Goal: Information Seeking & Learning: Learn about a topic

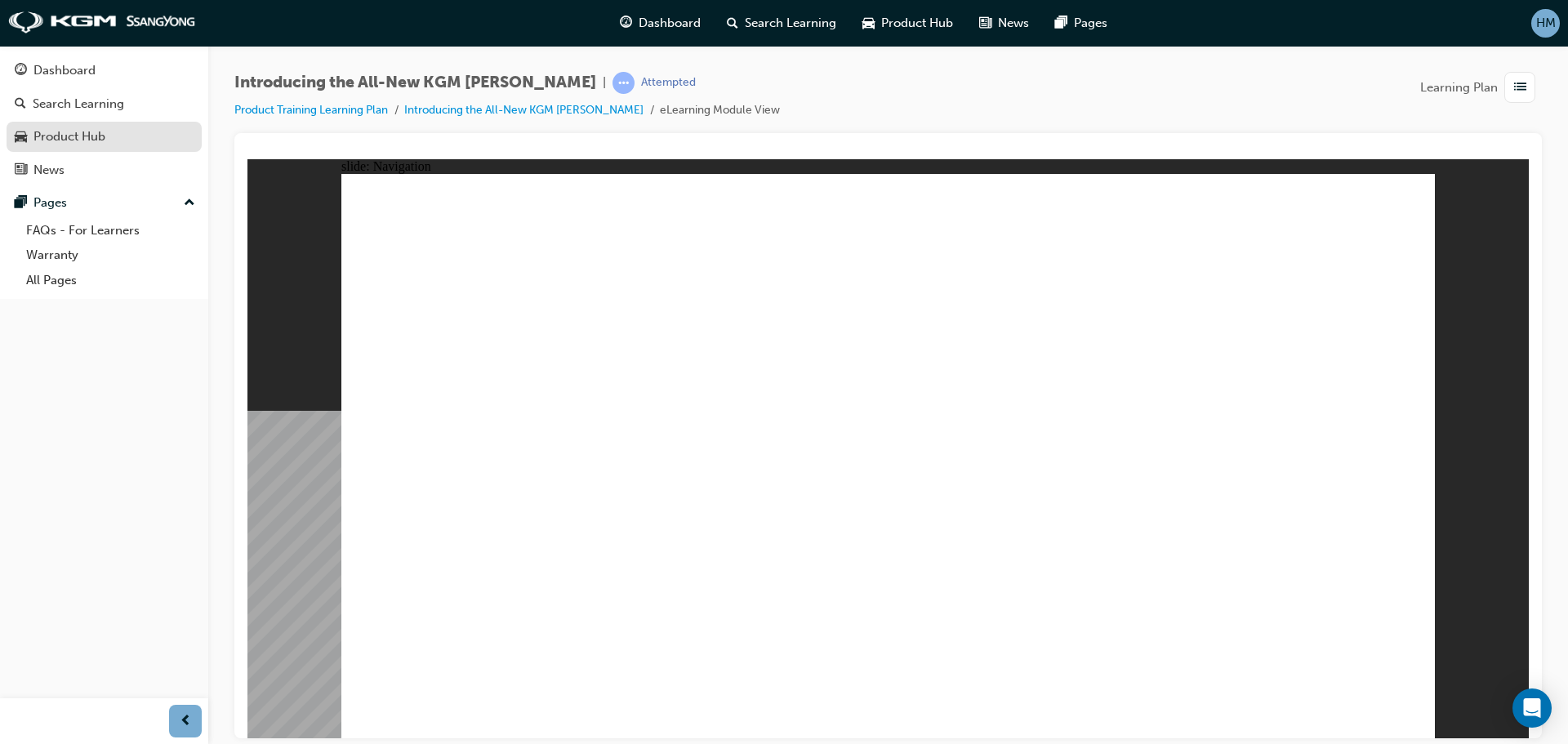
click at [78, 140] on div "Product Hub" at bounding box center [69, 137] width 72 height 18
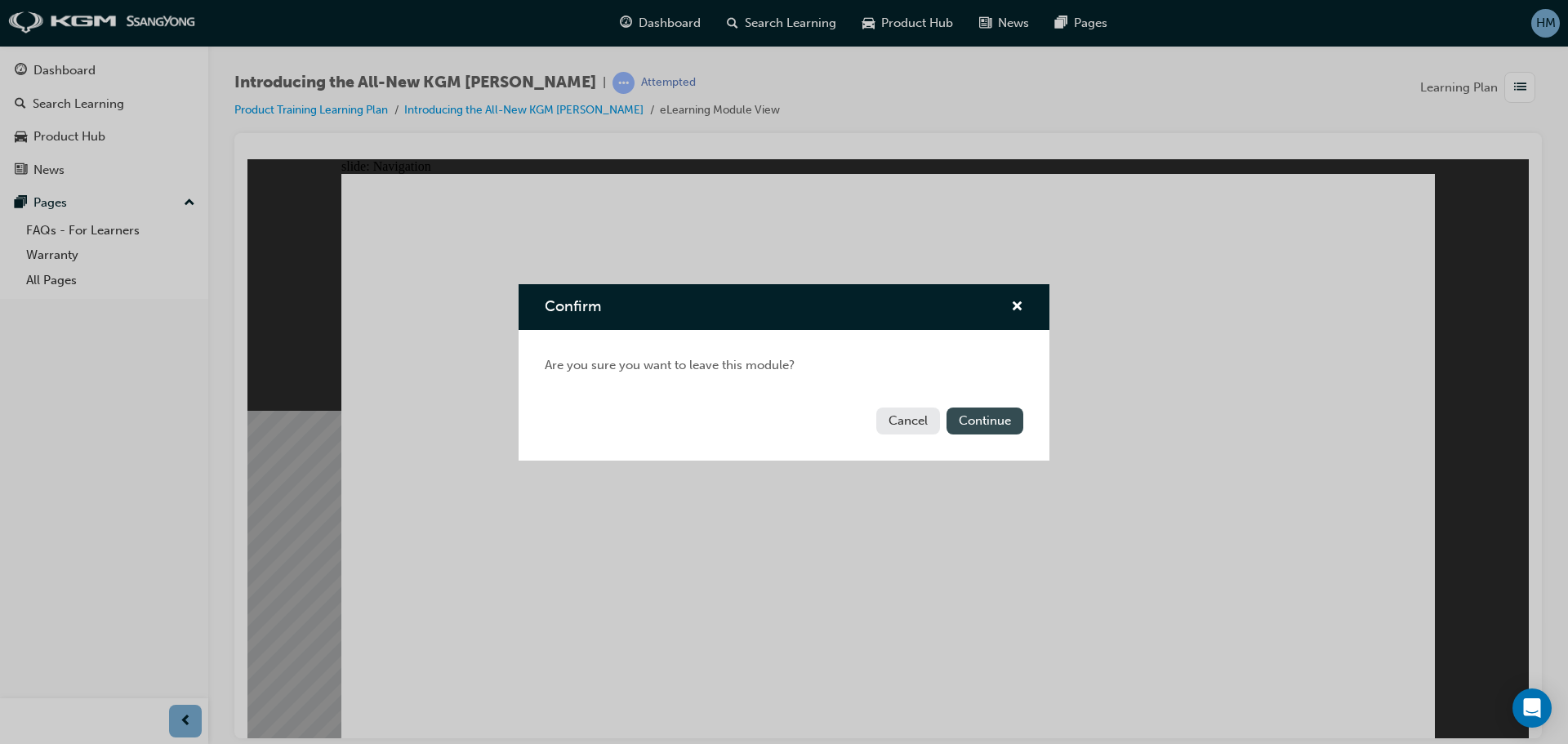
click at [993, 414] on button "Continue" at bounding box center [984, 420] width 77 height 27
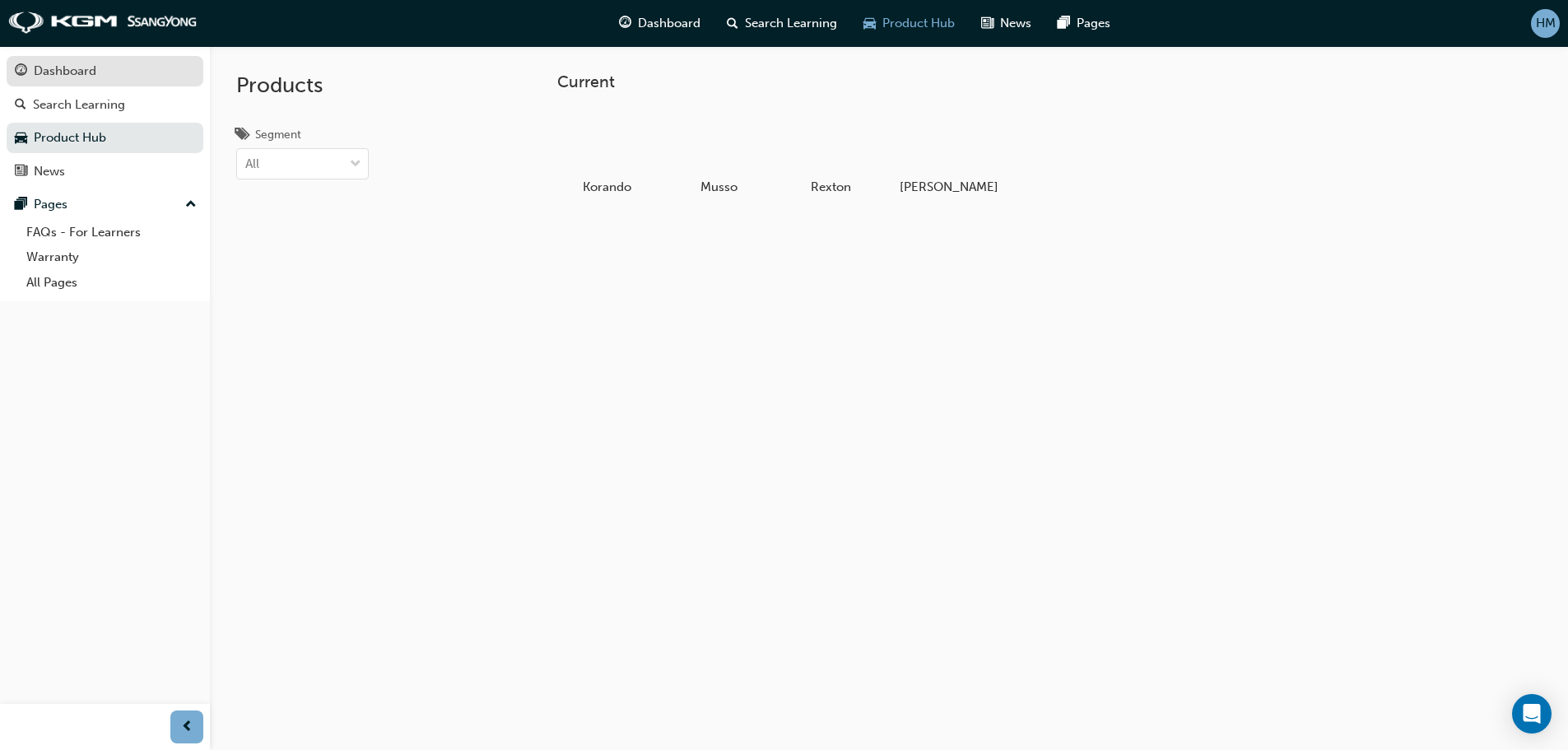
click at [99, 74] on div "Dashboard" at bounding box center [105, 71] width 181 height 20
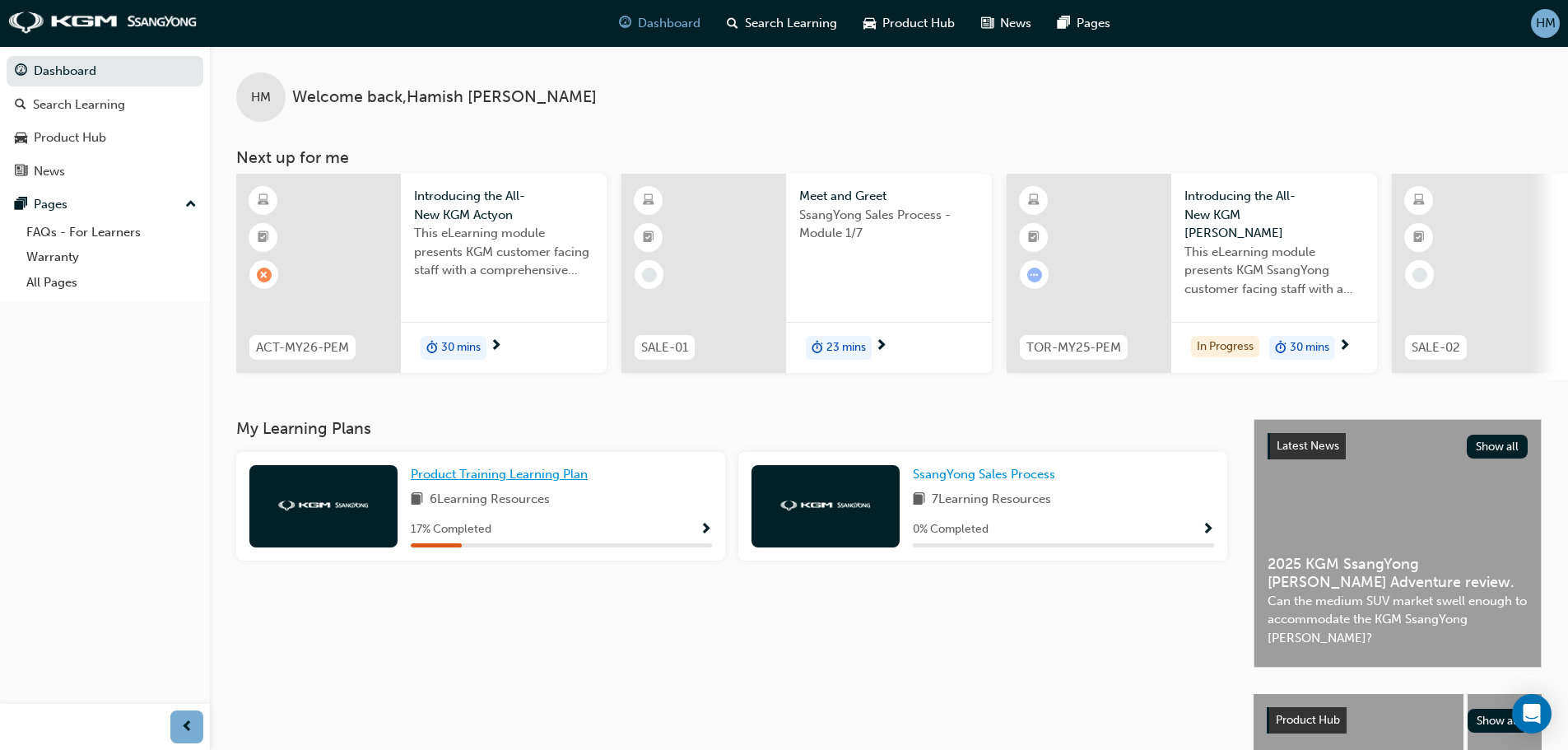
click at [489, 481] on span "Product Training Learning Plan" at bounding box center [499, 475] width 177 height 15
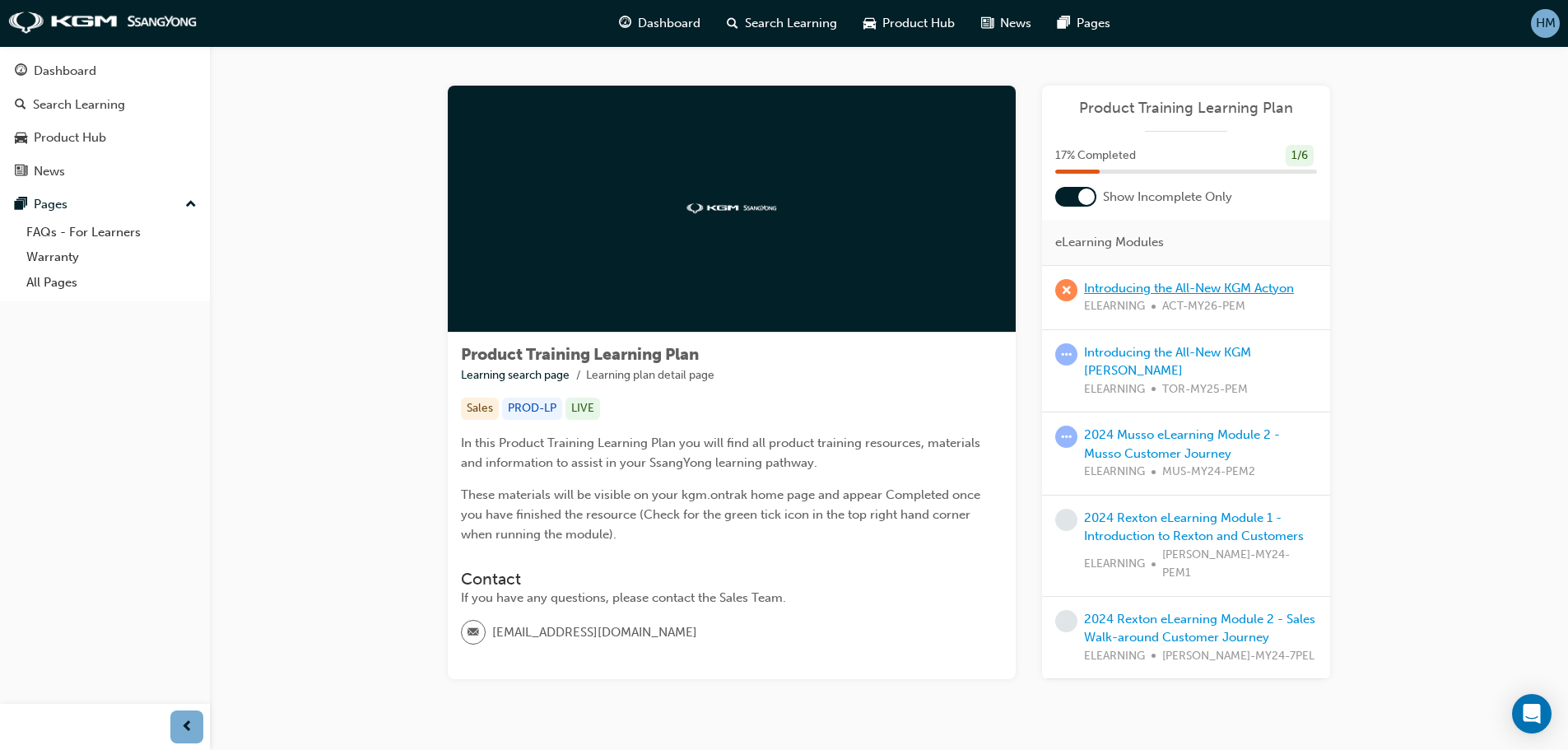
click at [1205, 294] on link "Introducing the All-New KGM Actyon" at bounding box center [1189, 288] width 210 height 15
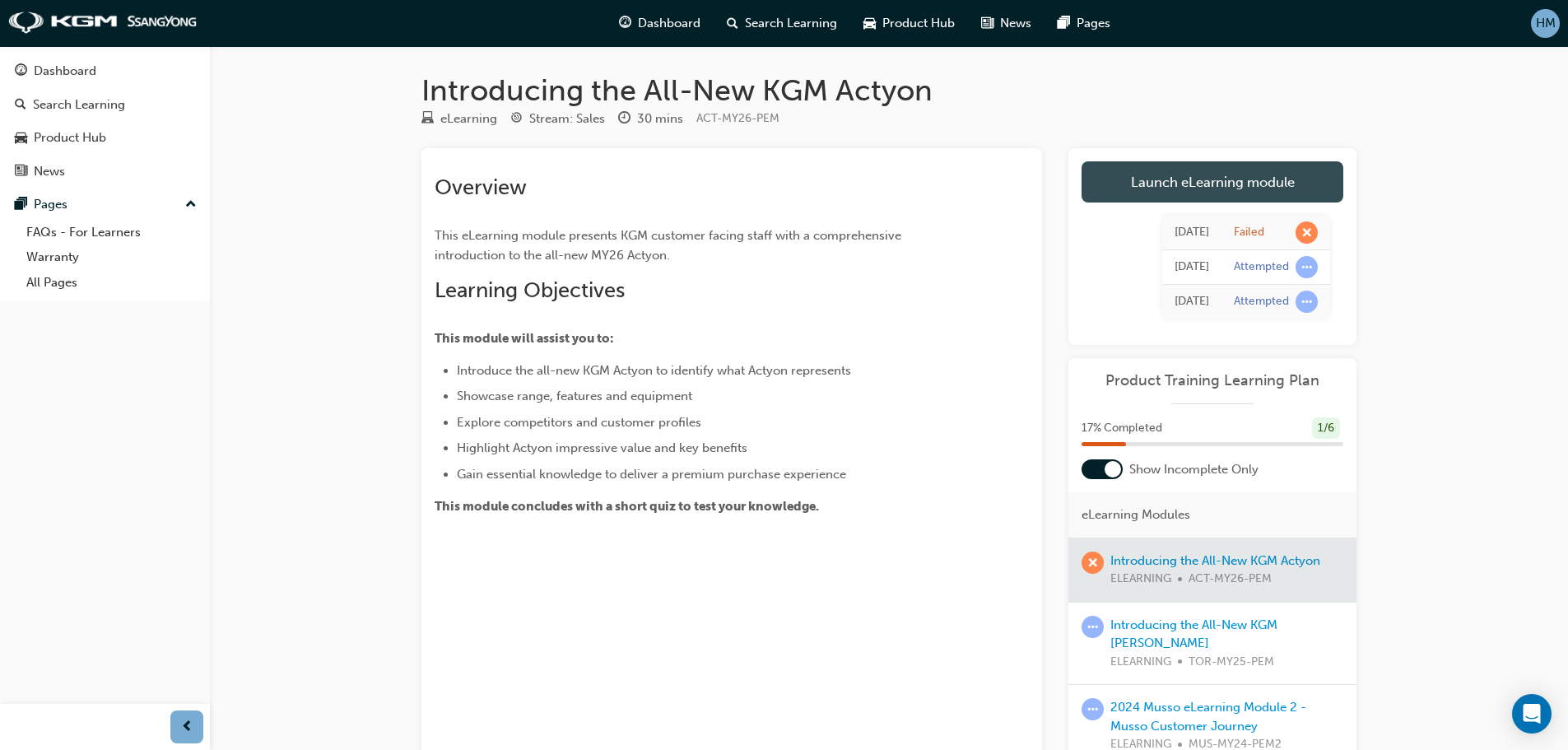
click at [1186, 186] on link "Launch eLearning module" at bounding box center [1212, 181] width 261 height 41
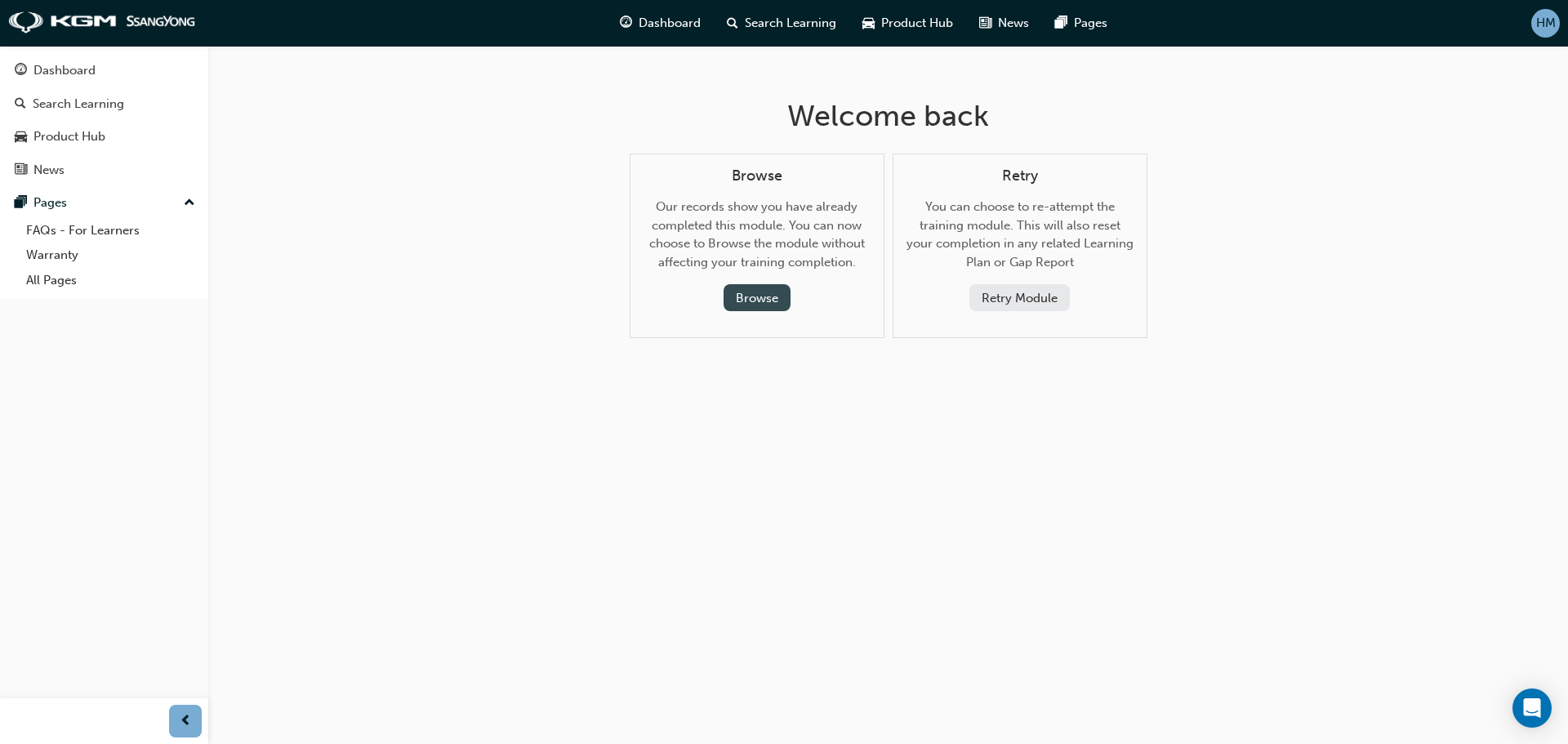
click at [761, 294] on button "Browse" at bounding box center [757, 297] width 67 height 27
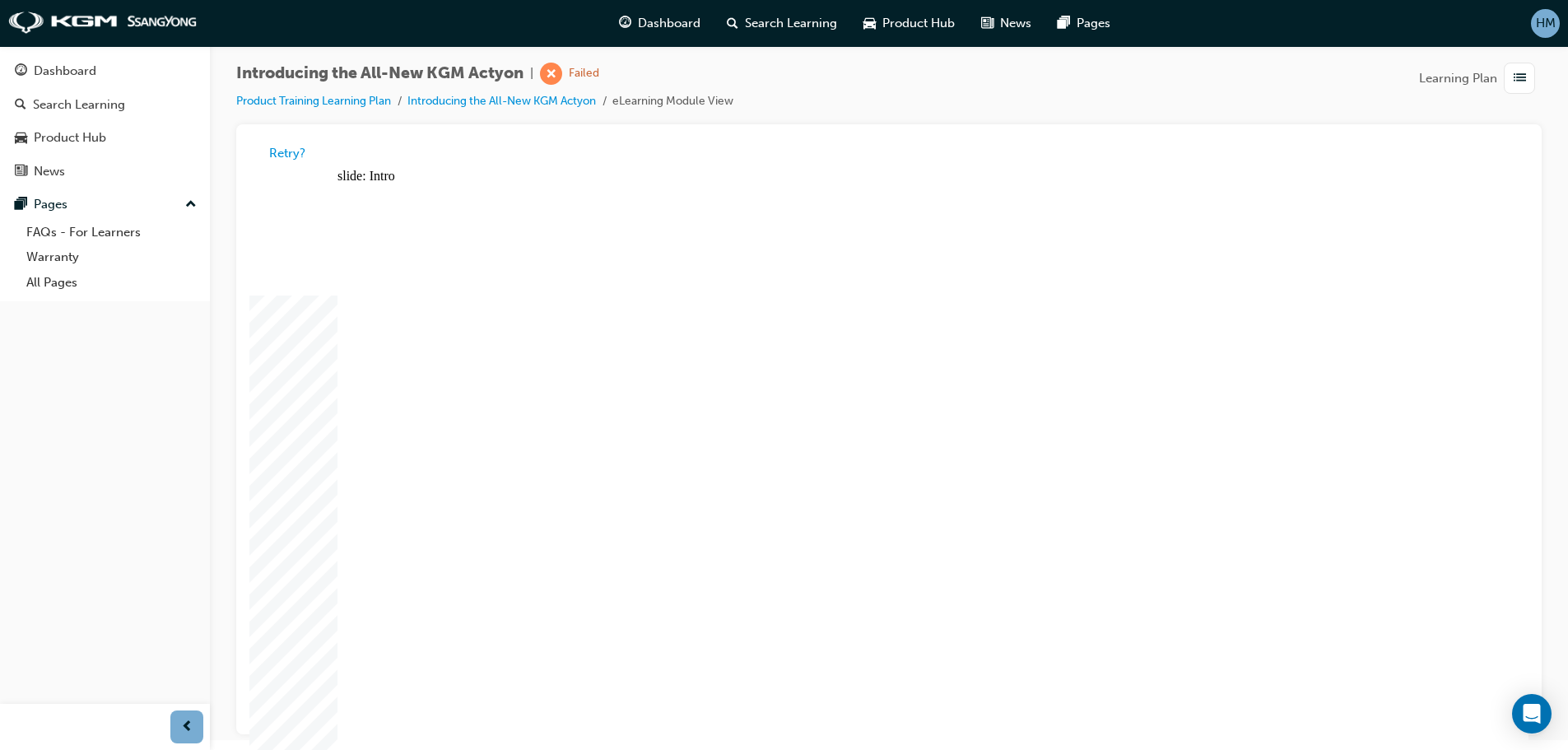
scroll to position [12, 0]
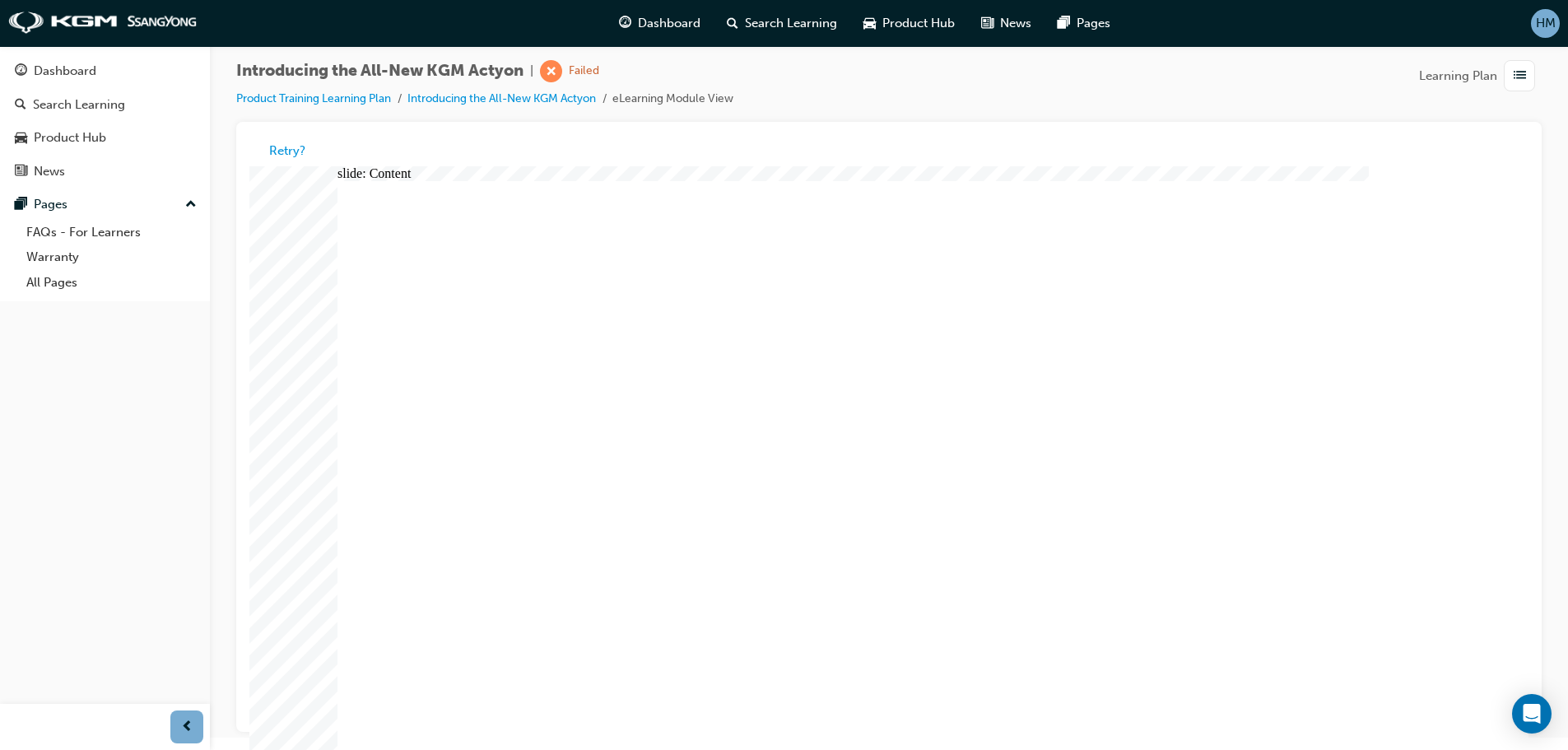
drag, startPoint x: 574, startPoint y: 527, endPoint x: 592, endPoint y: 410, distance: 118.4
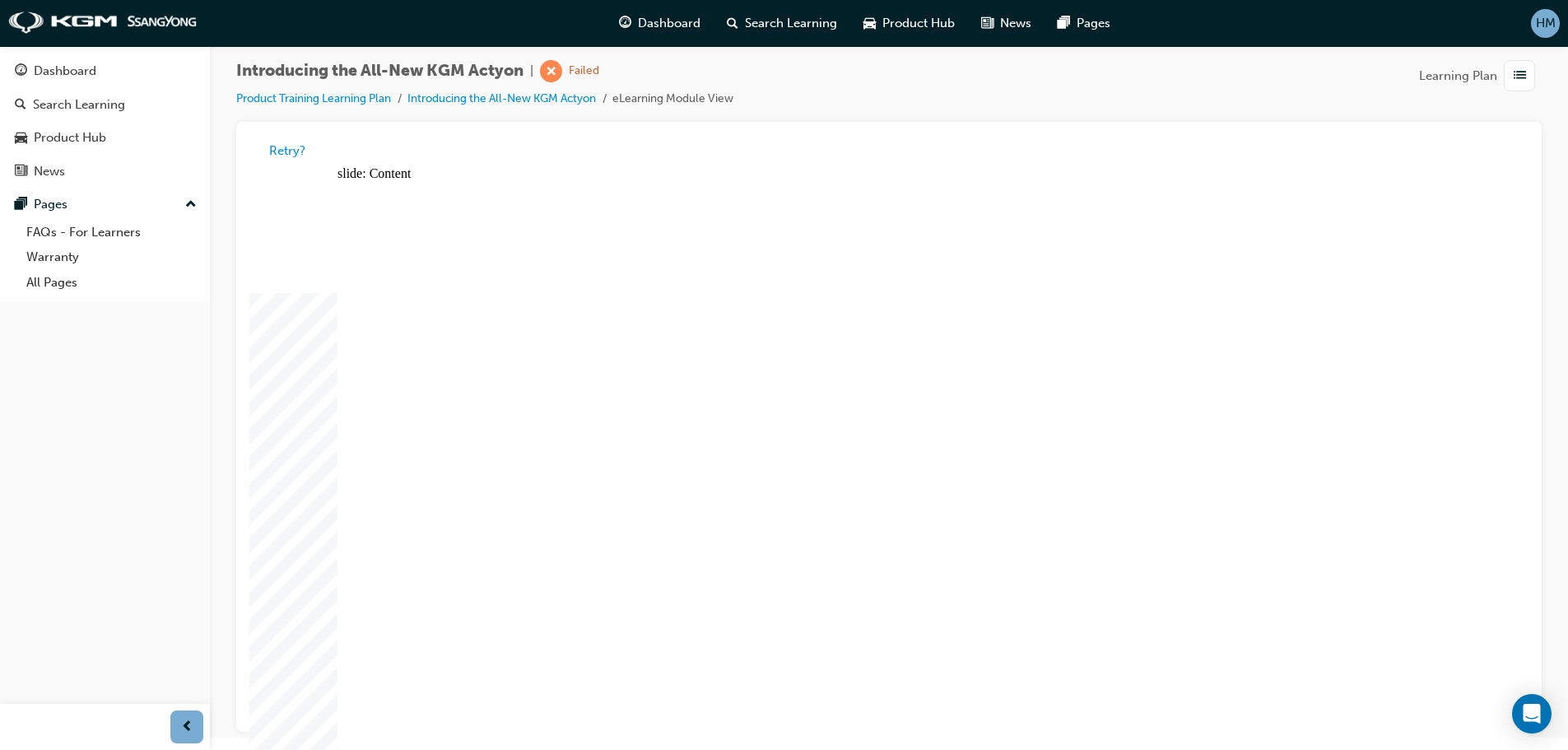
drag, startPoint x: 592, startPoint y: 410, endPoint x: 589, endPoint y: 373, distance: 37.1
drag, startPoint x: 589, startPoint y: 373, endPoint x: 670, endPoint y: 366, distance: 81.3
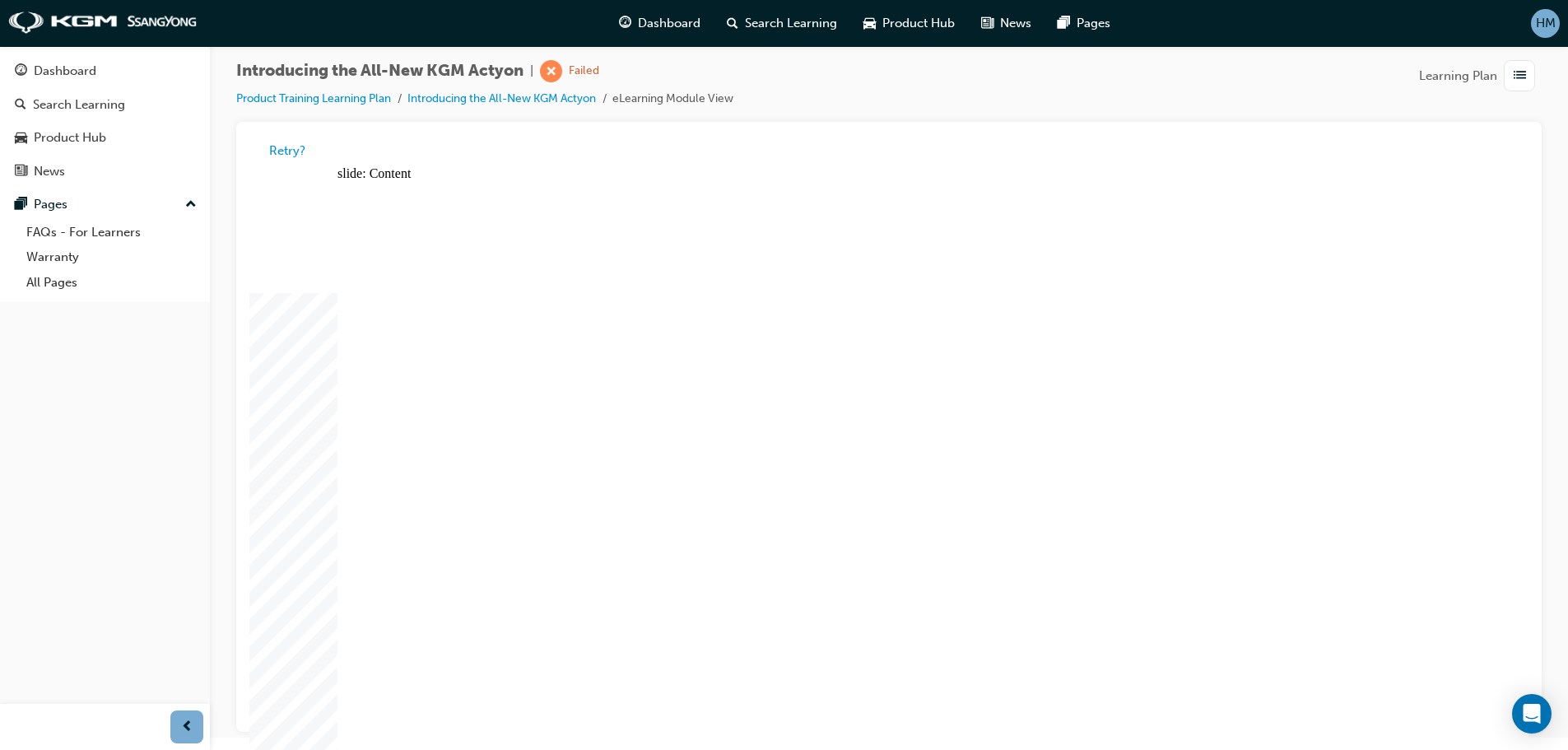
drag, startPoint x: 777, startPoint y: 488, endPoint x: 876, endPoint y: 436, distance: 111.8
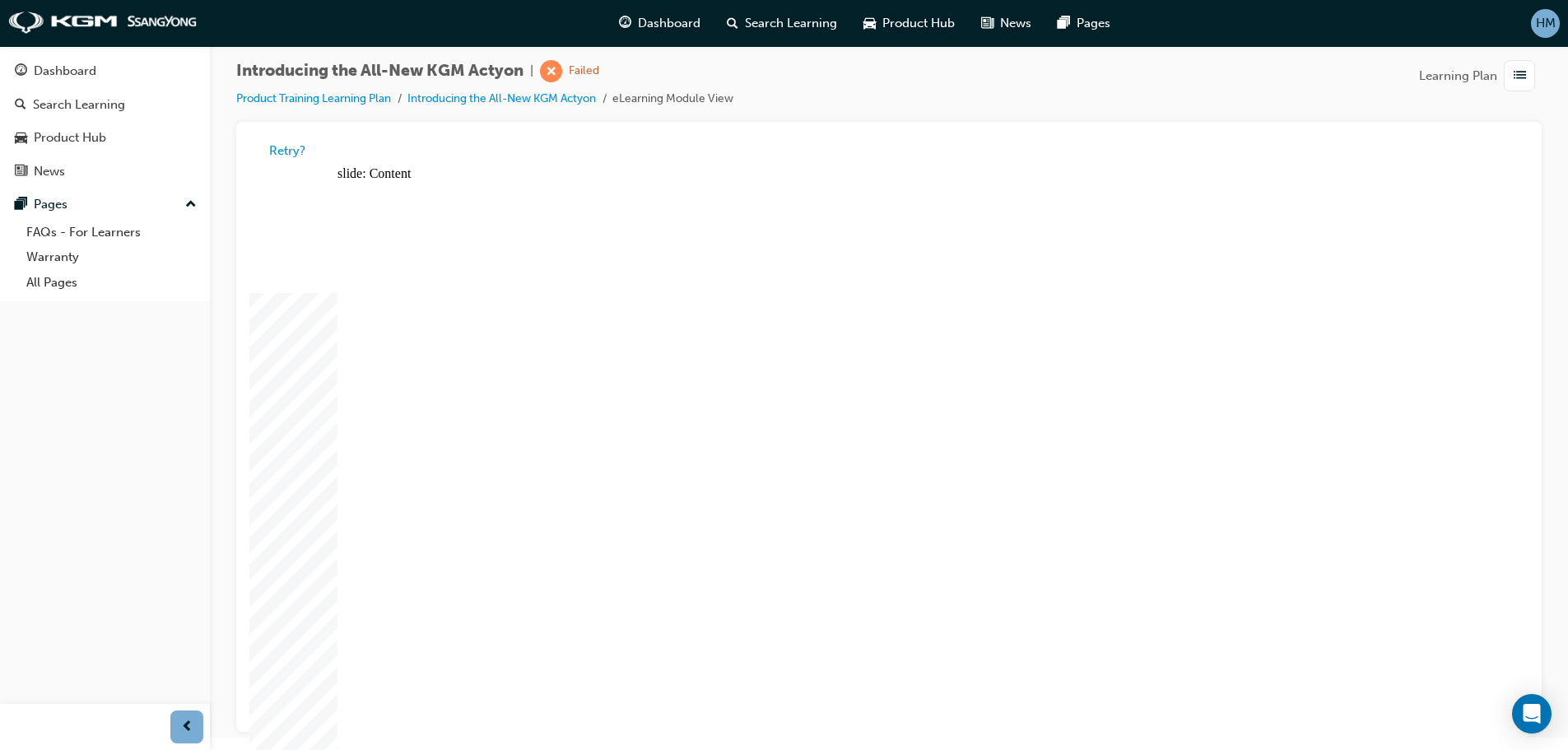
drag, startPoint x: 477, startPoint y: 577, endPoint x: 627, endPoint y: 573, distance: 150.1
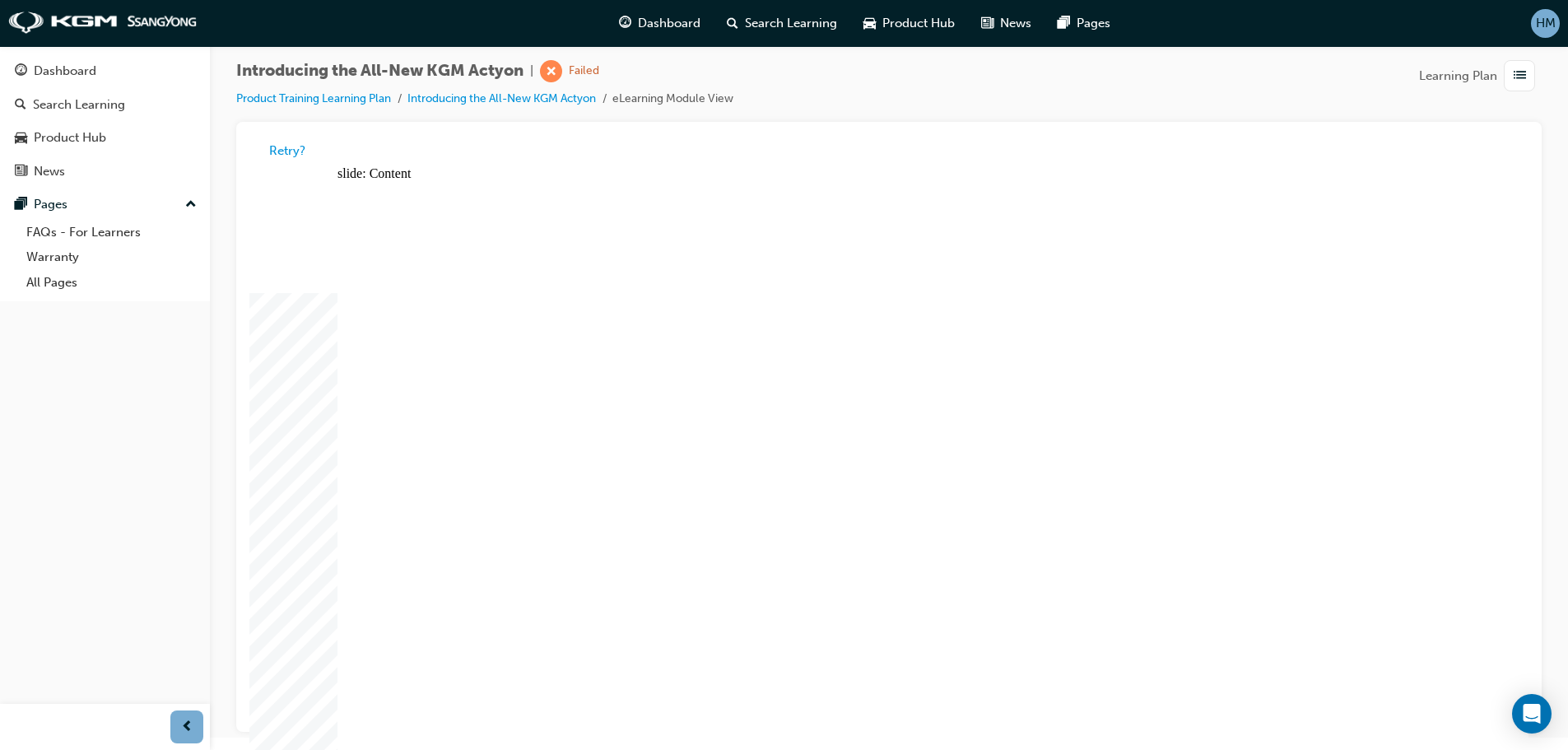
drag, startPoint x: 641, startPoint y: 348, endPoint x: 1132, endPoint y: 277, distance: 496.1
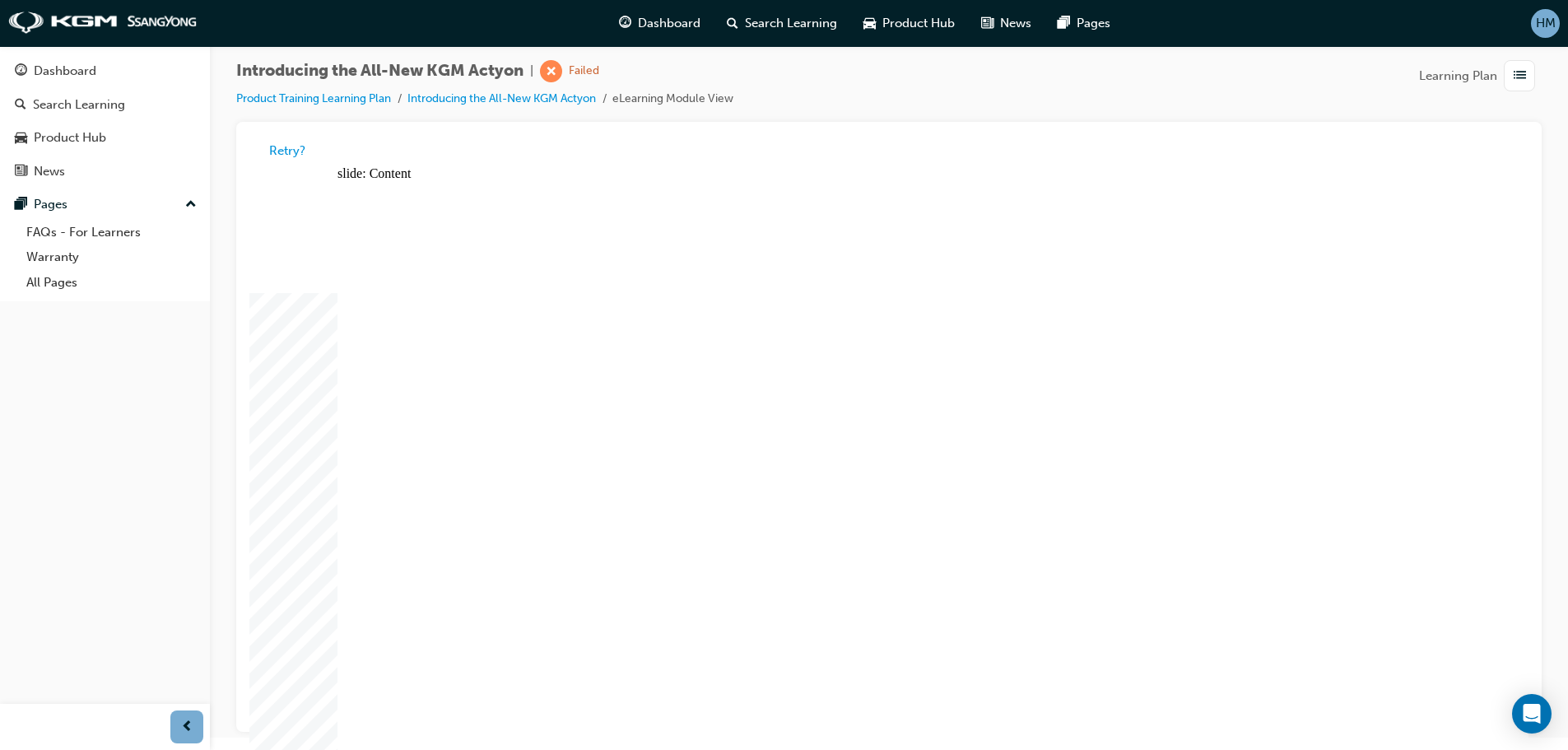
drag, startPoint x: 924, startPoint y: 539, endPoint x: 903, endPoint y: 540, distance: 21.0
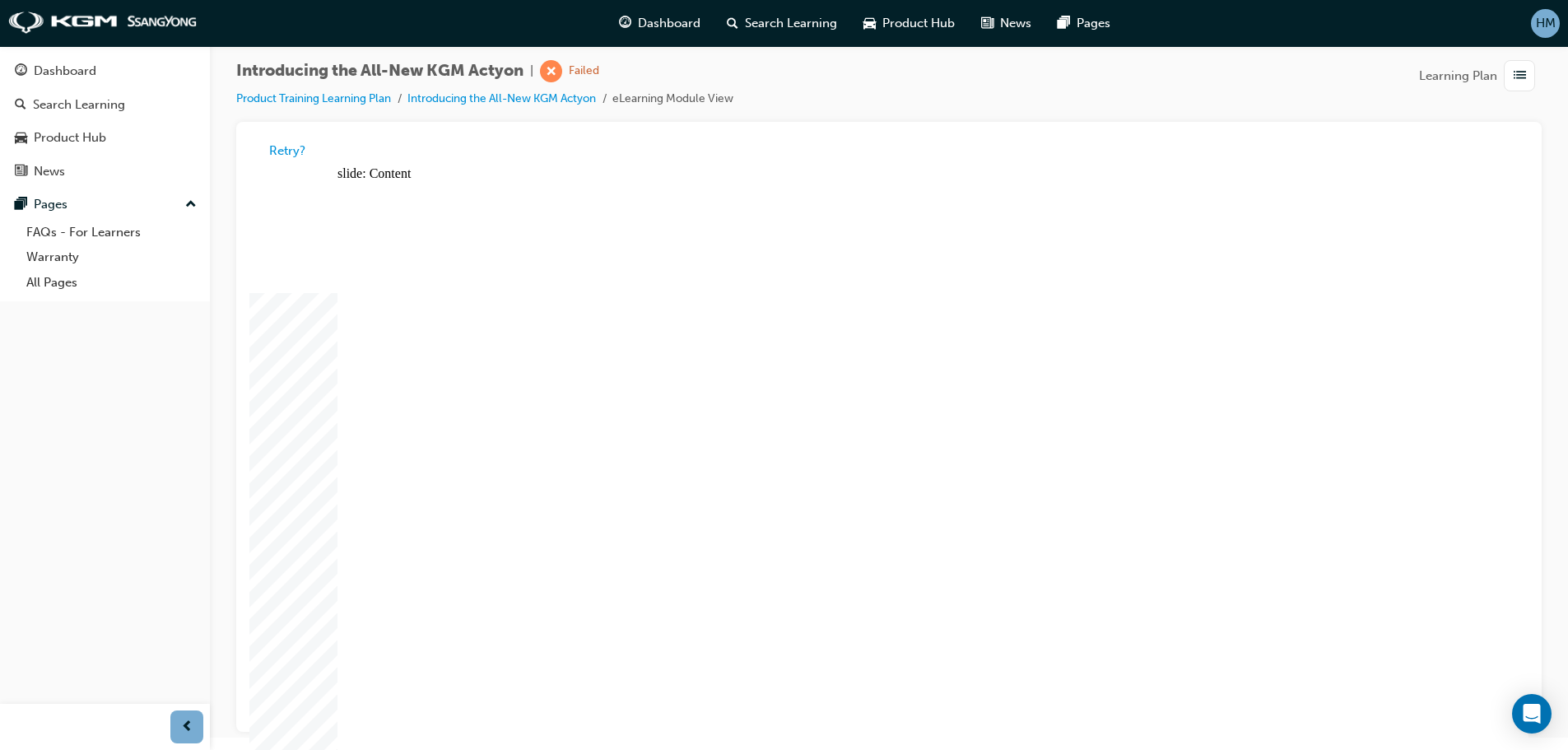
drag, startPoint x: 1074, startPoint y: 581, endPoint x: 1108, endPoint y: 557, distance: 41.6
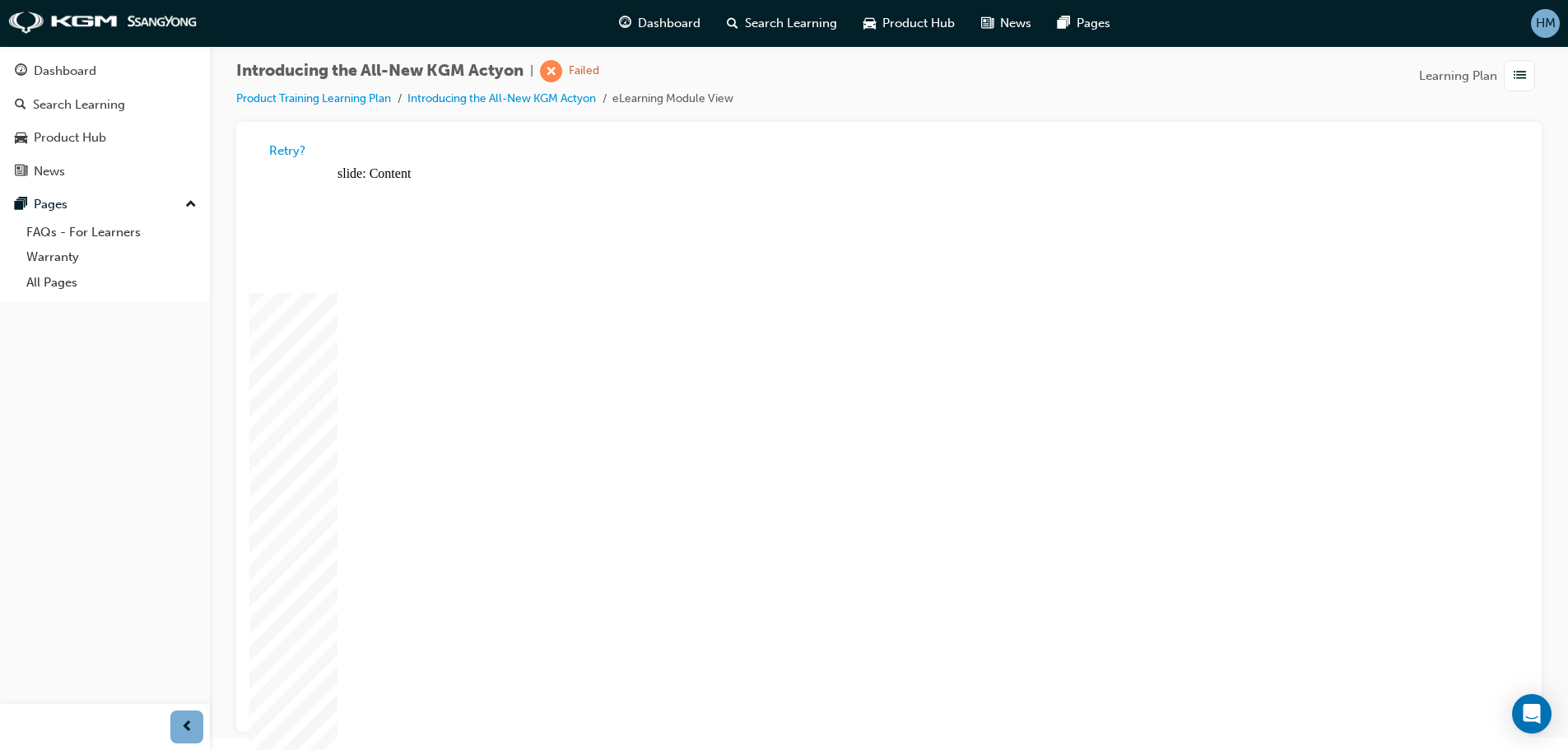
drag, startPoint x: 1376, startPoint y: 207, endPoint x: 1387, endPoint y: 202, distance: 12.1
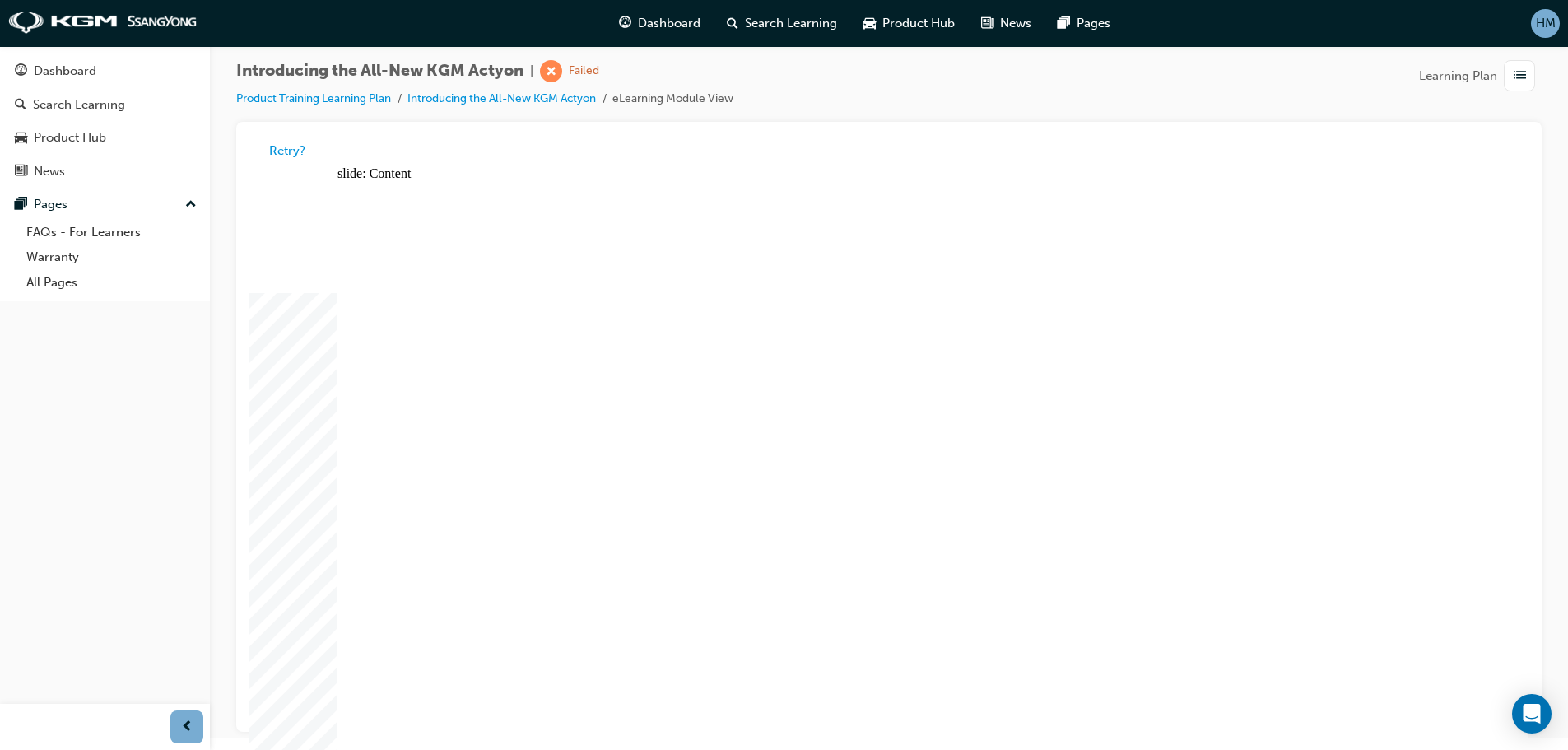
drag, startPoint x: 852, startPoint y: 324, endPoint x: 843, endPoint y: 330, distance: 10.8
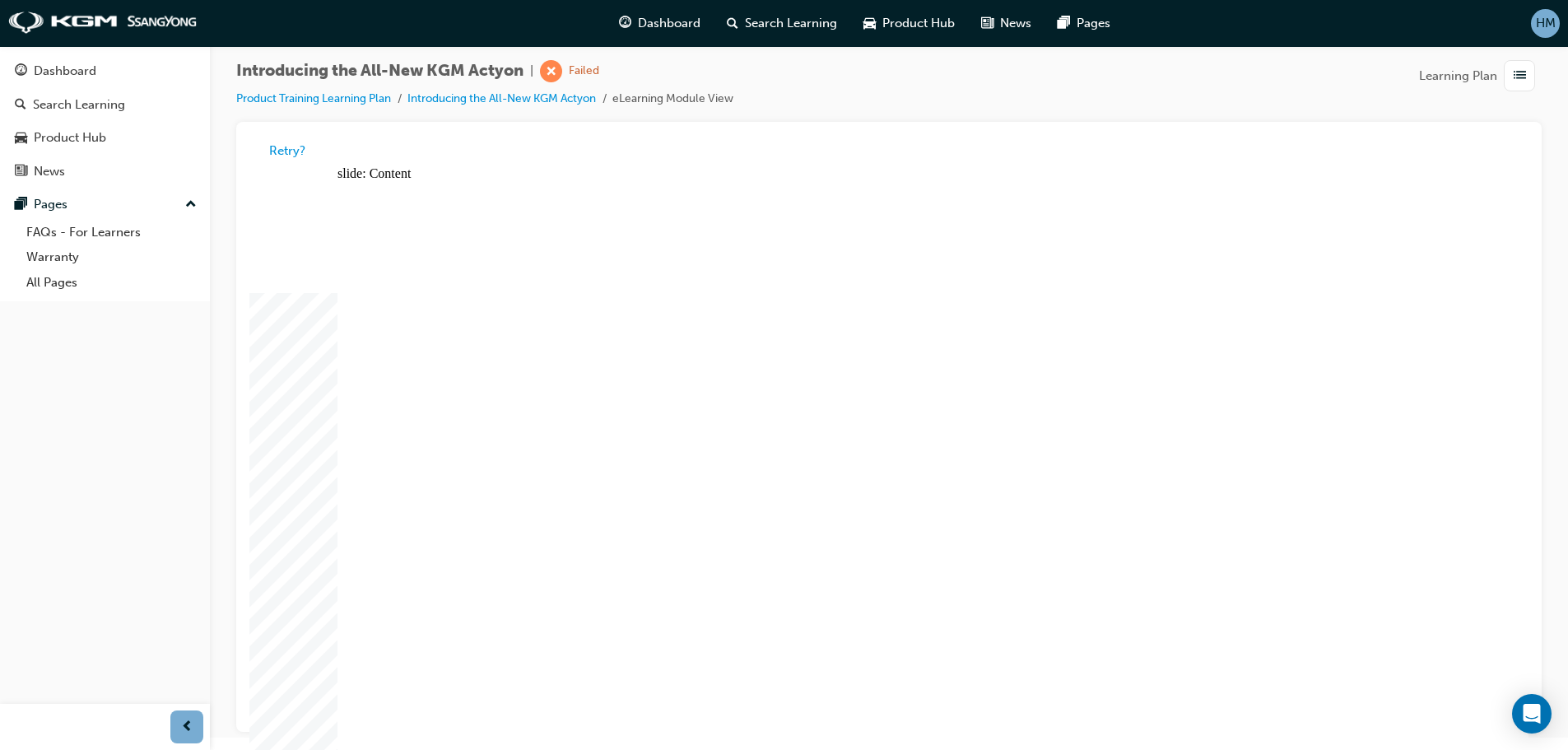
drag, startPoint x: 560, startPoint y: 667, endPoint x: 564, endPoint y: 658, distance: 9.8
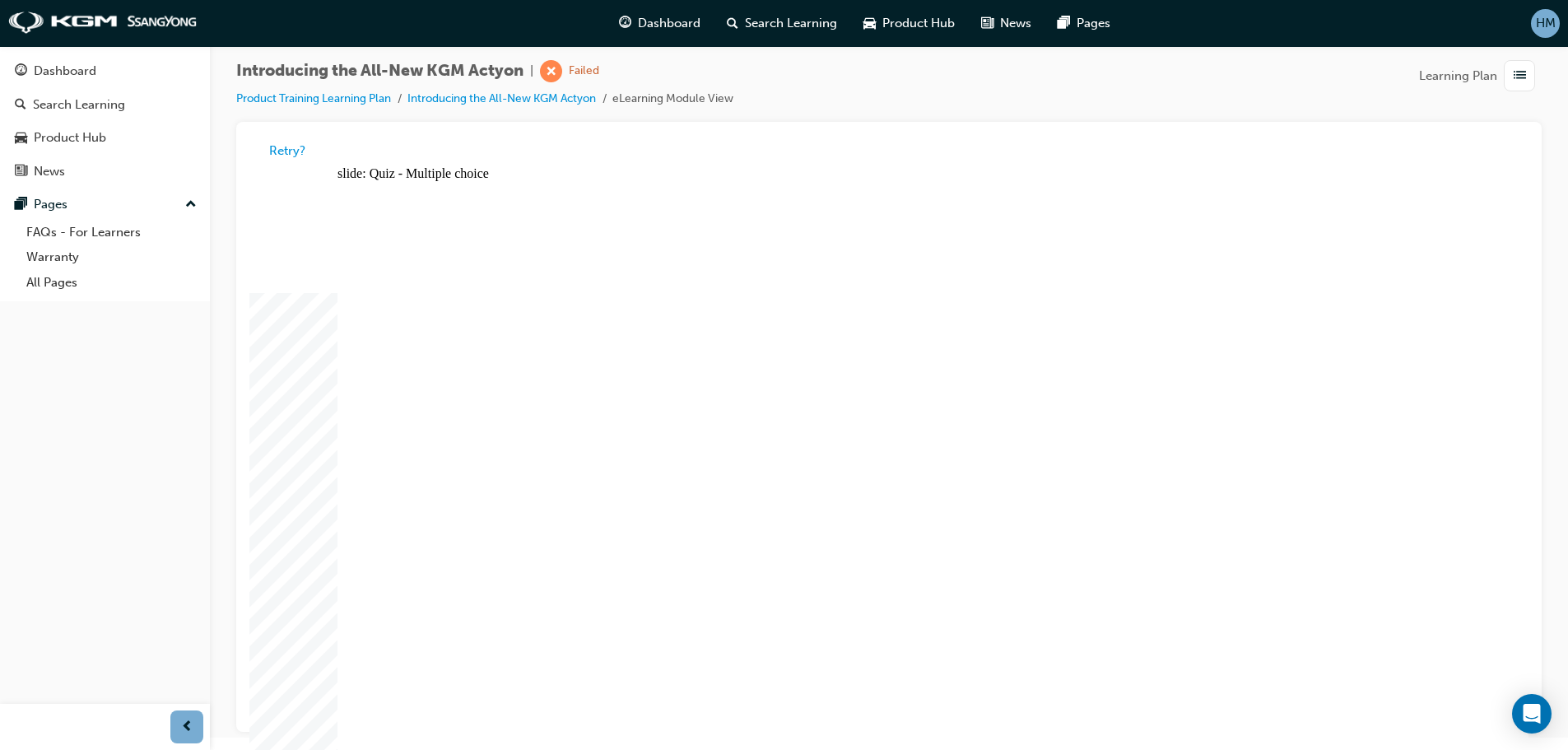
drag, startPoint x: 894, startPoint y: 526, endPoint x: 958, endPoint y: 522, distance: 64.1
radio input "false"
radio input "true"
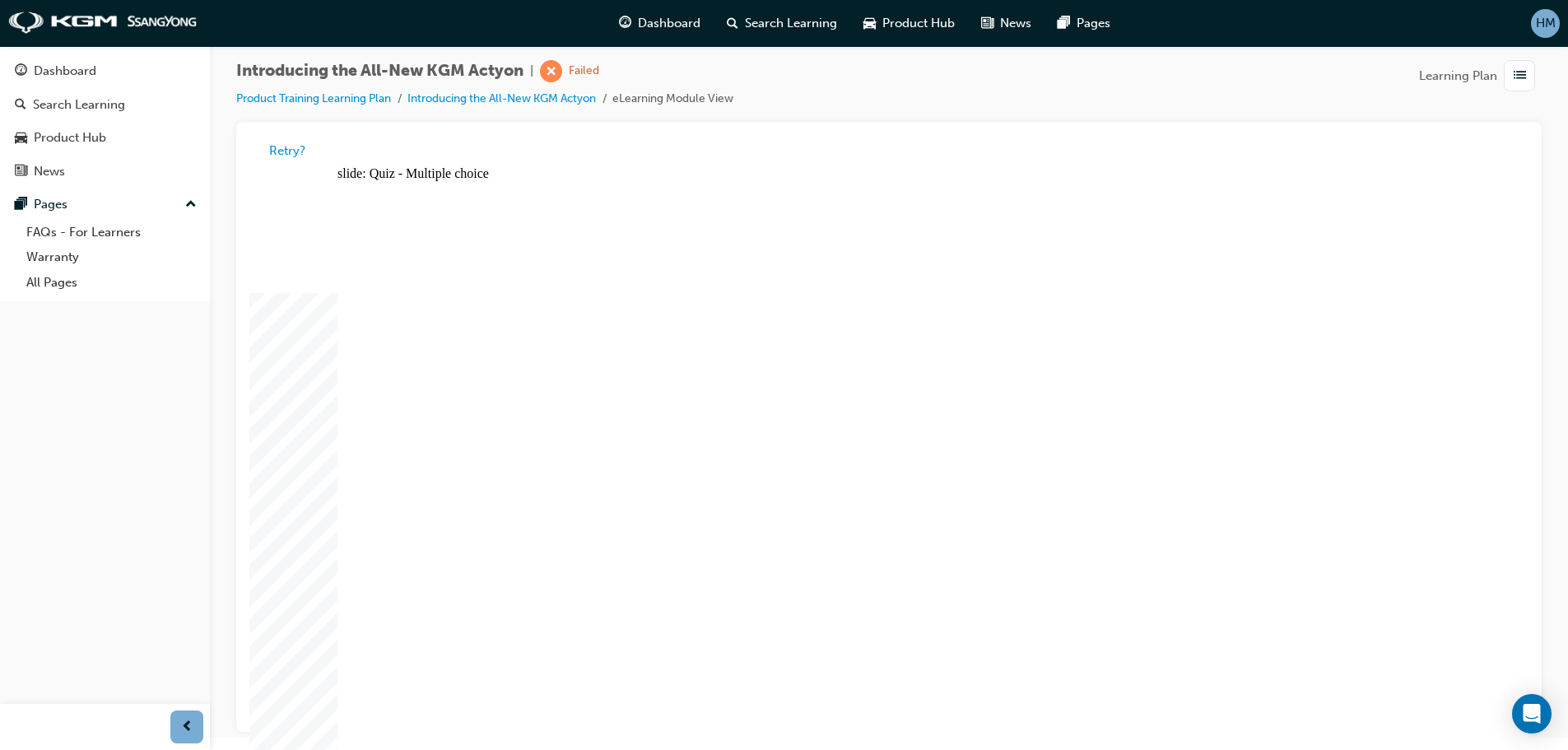
radio input "true"
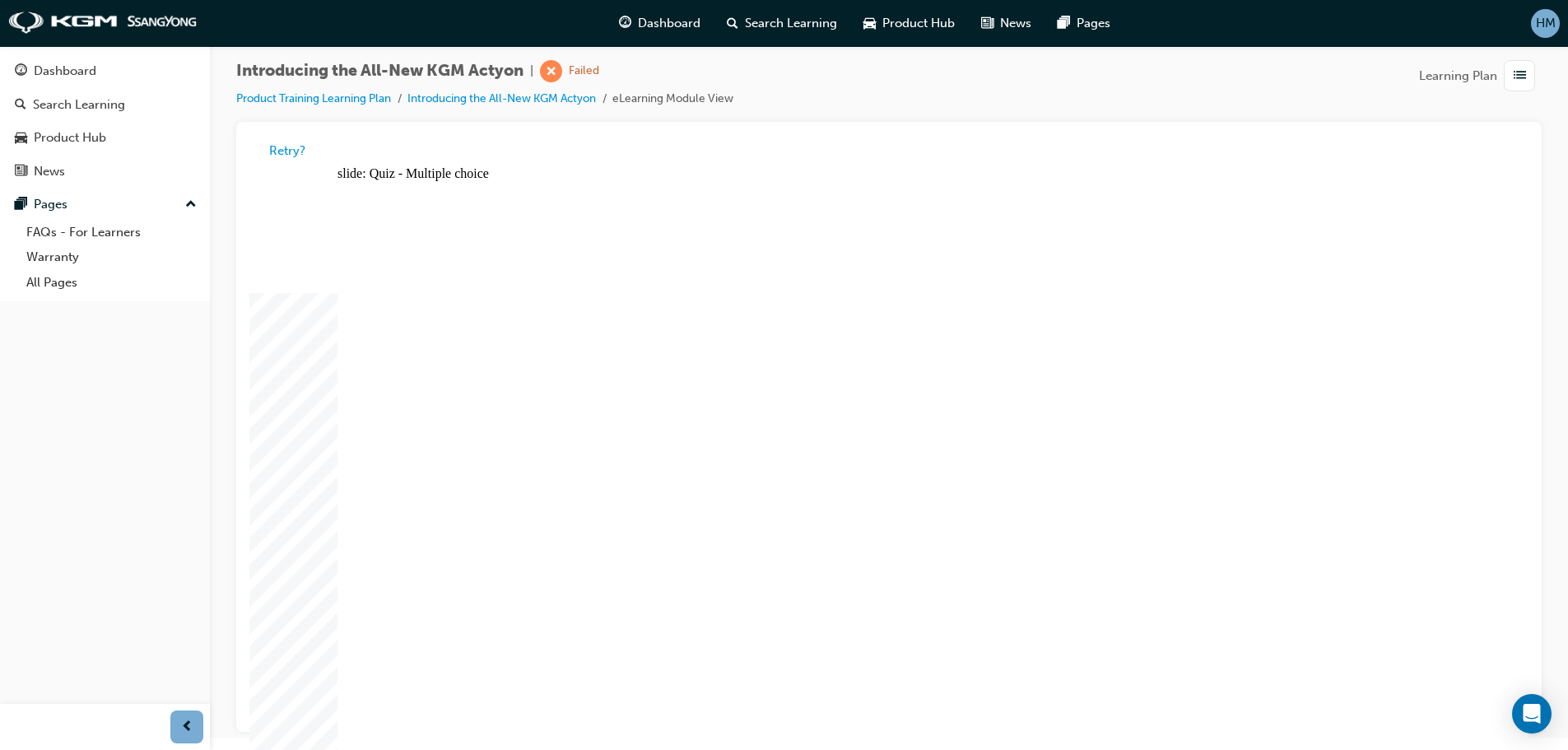
radio input "true"
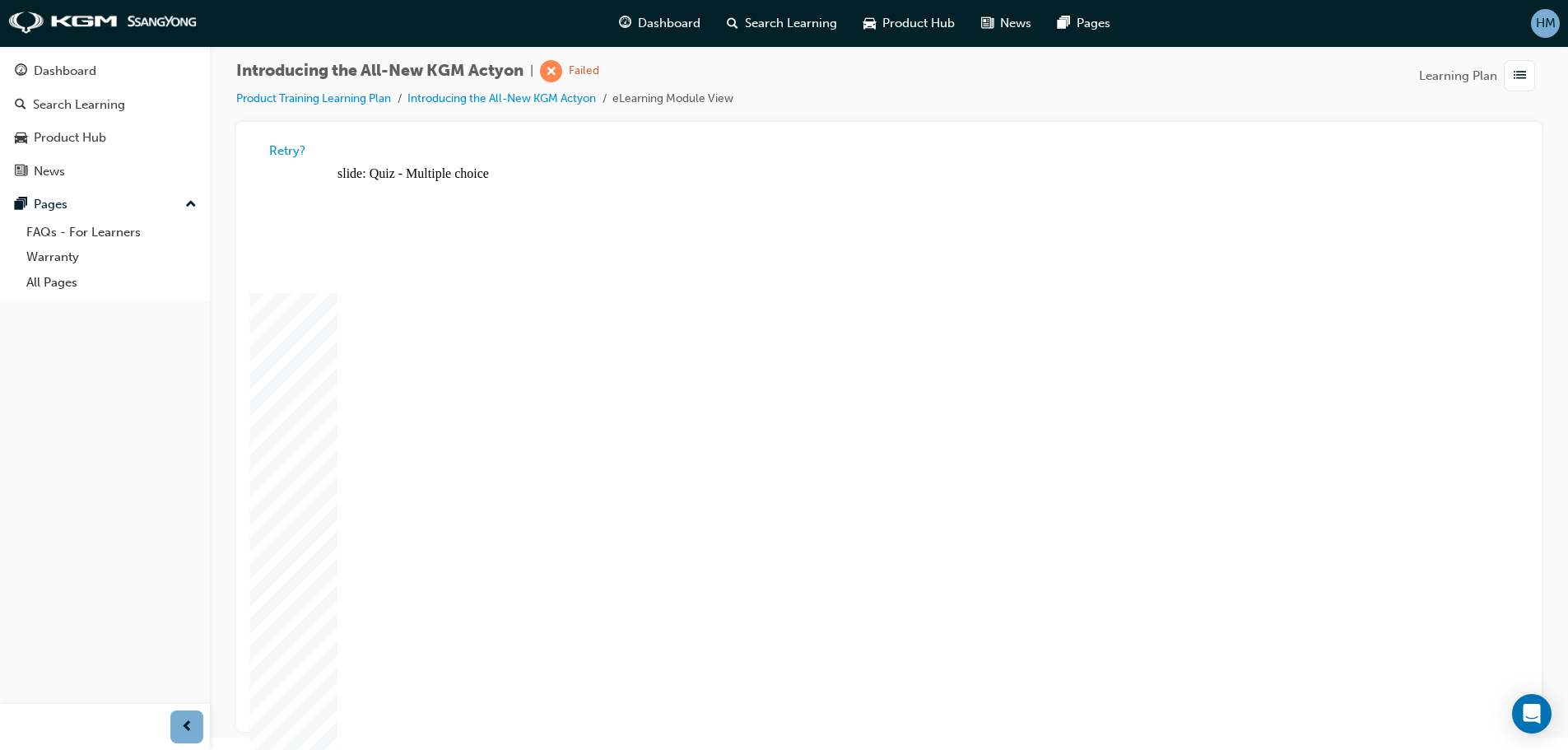
radio input "true"
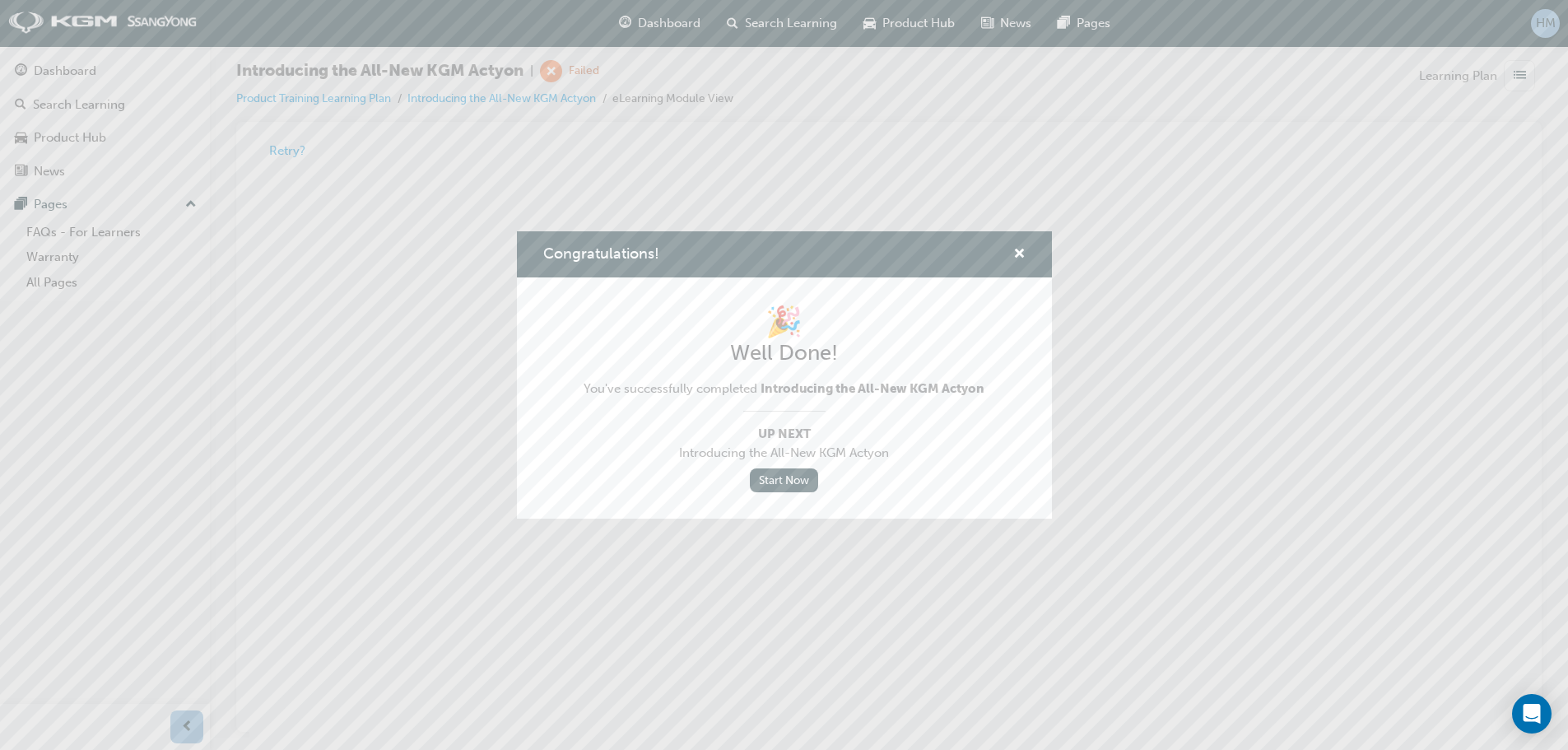
scroll to position [0, 0]
click at [791, 482] on link "Start Now" at bounding box center [784, 480] width 69 height 24
click at [797, 476] on link "Start Now" at bounding box center [784, 480] width 69 height 24
click at [1020, 254] on span "cross-icon" at bounding box center [1019, 255] width 12 height 15
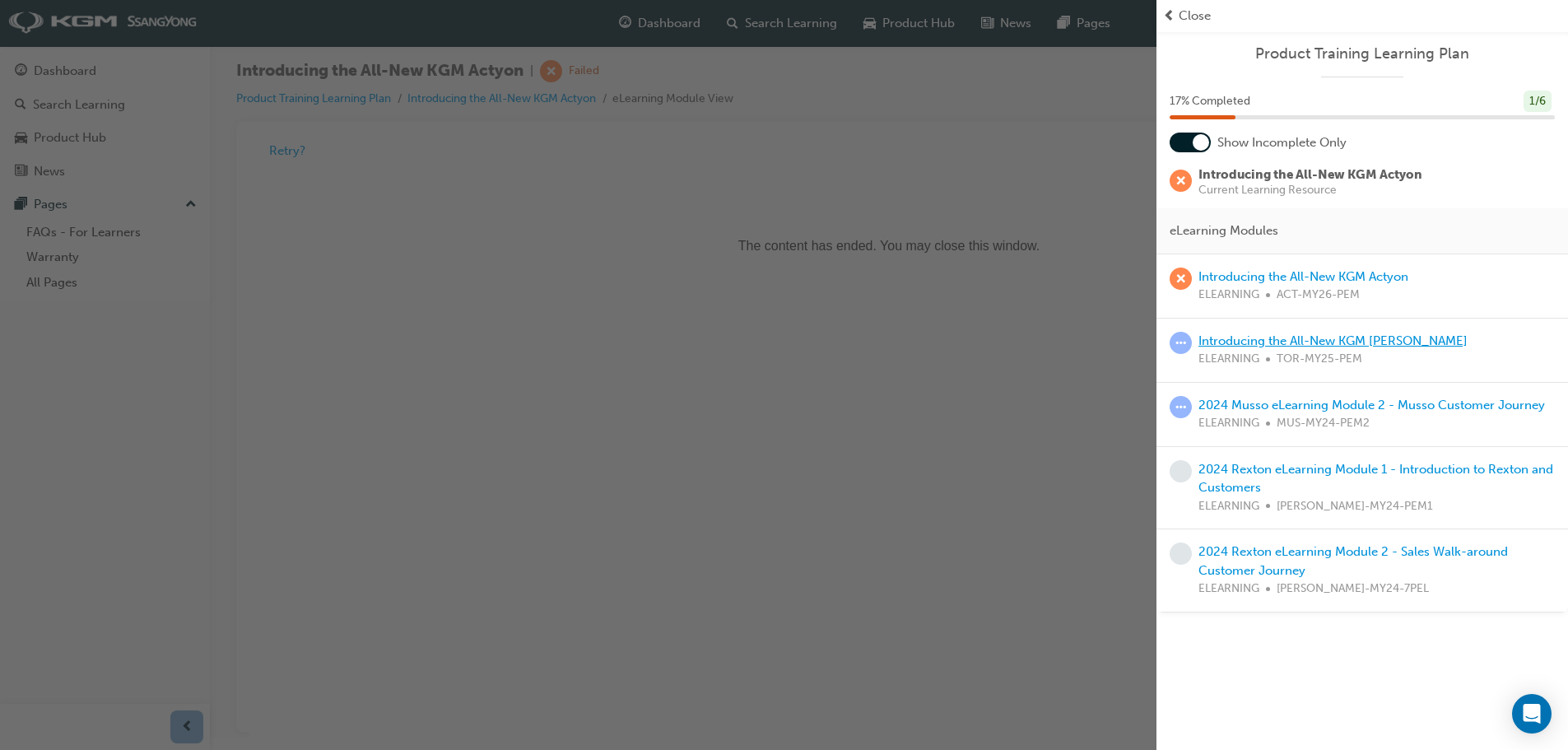
click at [1242, 342] on link "Introducing the All-New KGM [PERSON_NAME]" at bounding box center [1333, 341] width 269 height 15
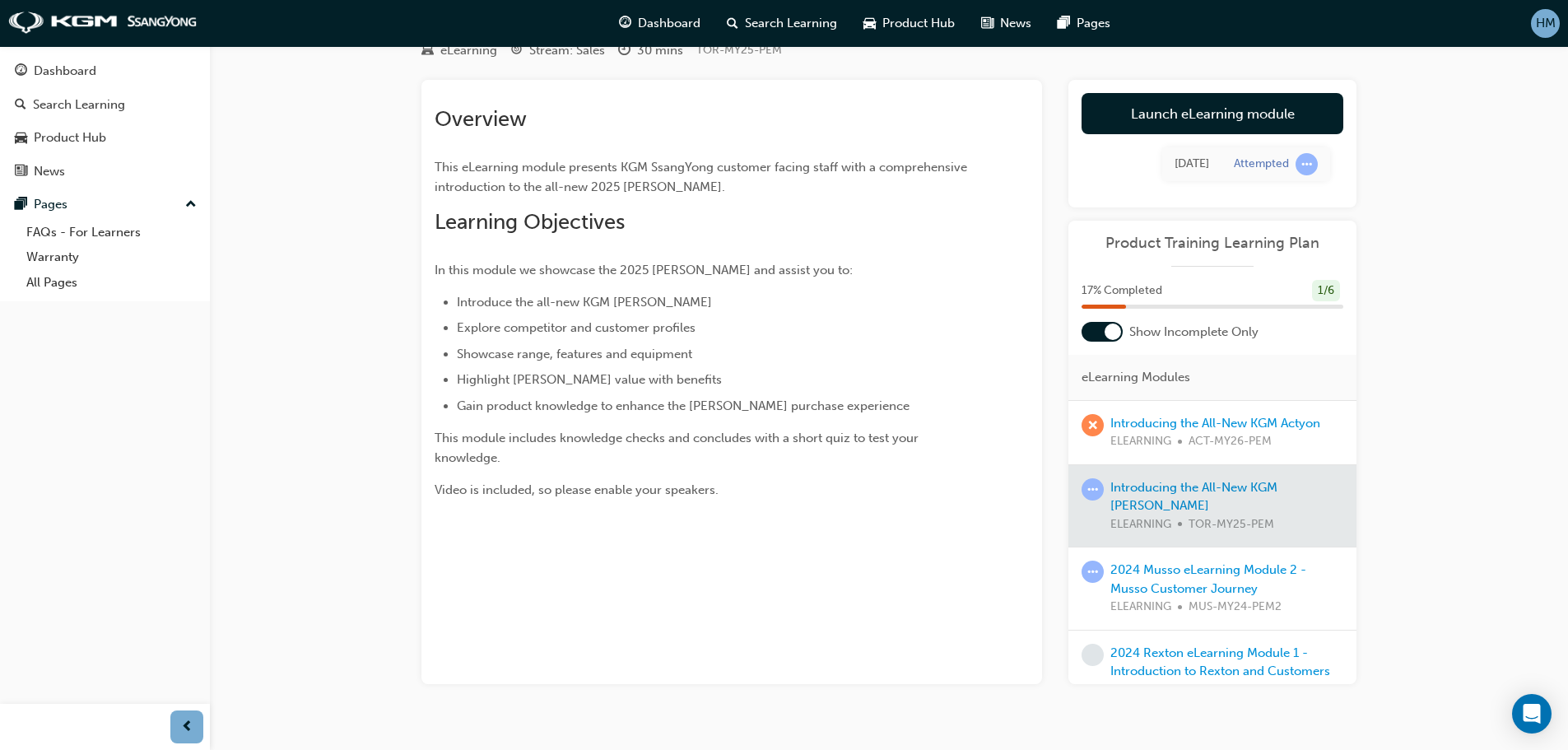
scroll to position [96, 0]
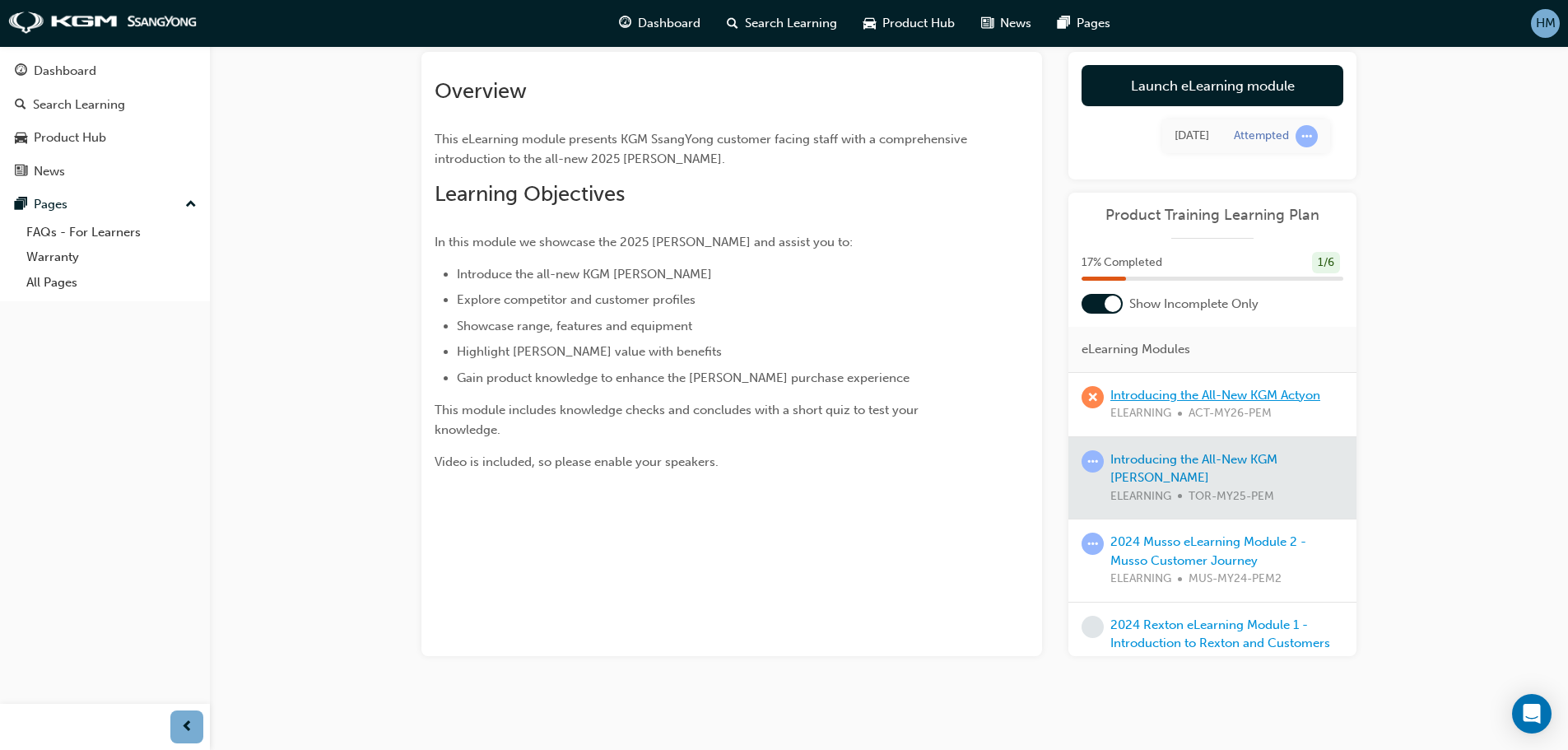
click at [1159, 395] on link "Introducing the All-New KGM Actyon" at bounding box center [1215, 395] width 210 height 15
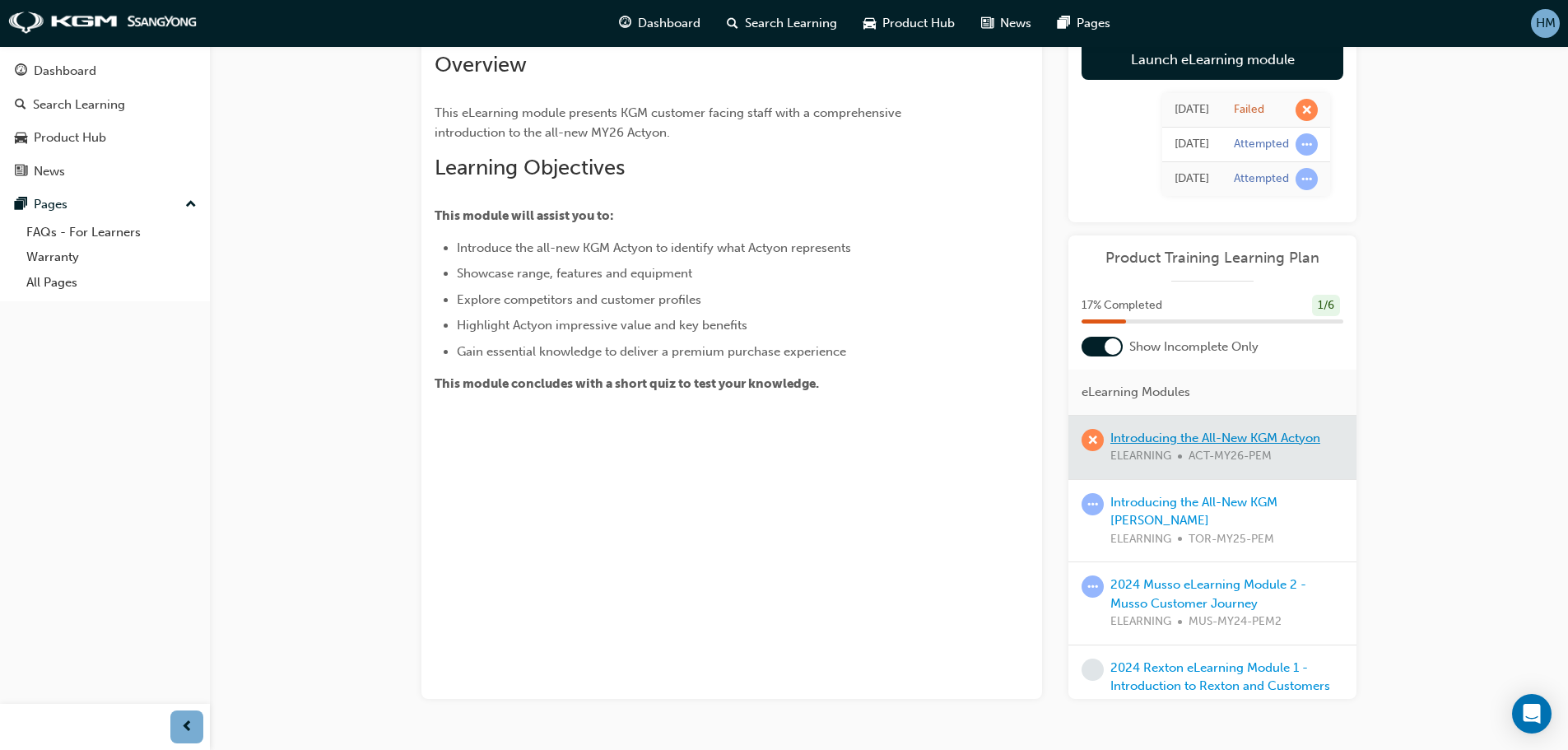
scroll to position [166, 0]
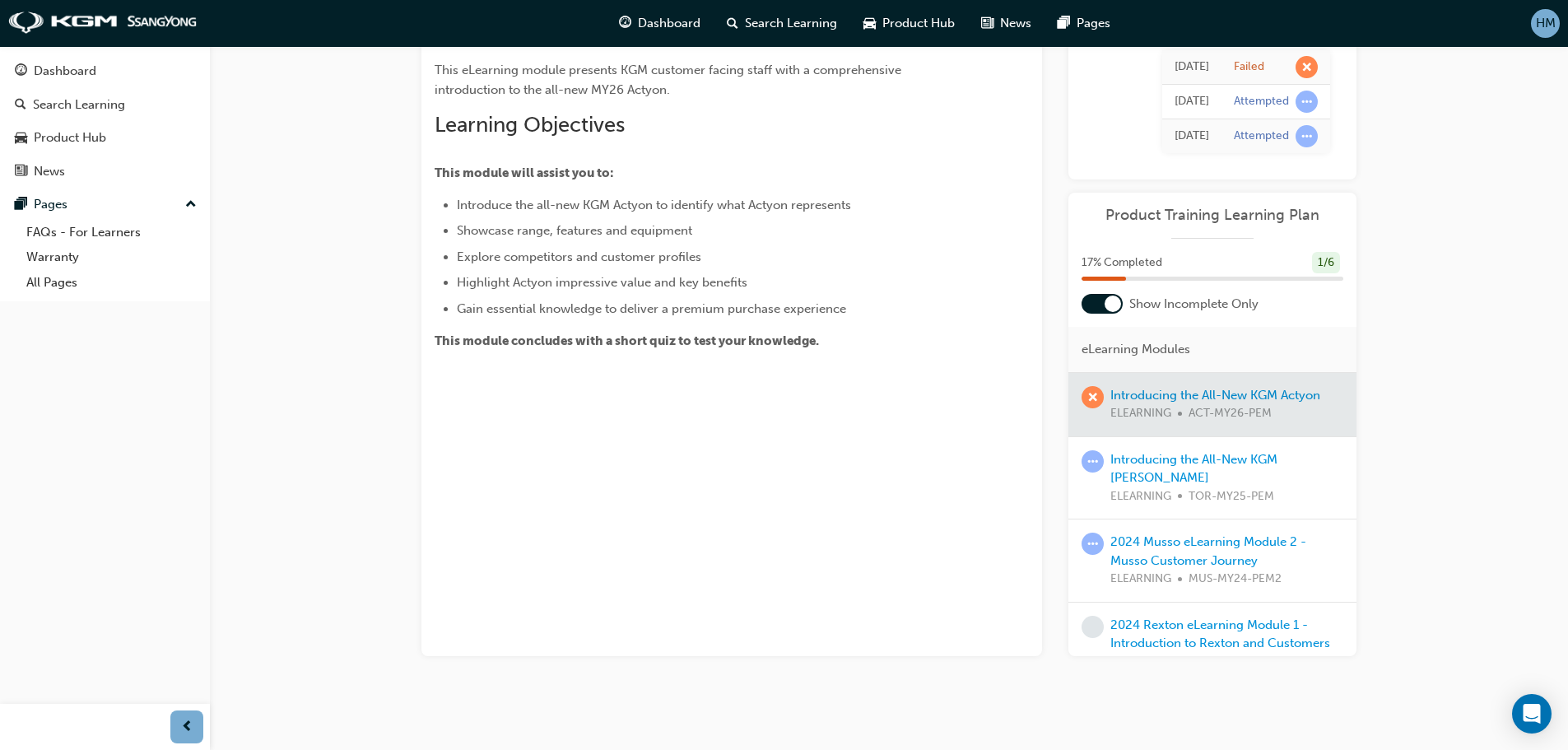
click at [1172, 467] on div "Introducing the All-New KGM [PERSON_NAME] ELEARNING TOR-MY25-PEM" at bounding box center [1226, 478] width 233 height 56
click at [1173, 463] on link "Introducing the All-New KGM [PERSON_NAME]" at bounding box center [1194, 469] width 168 height 33
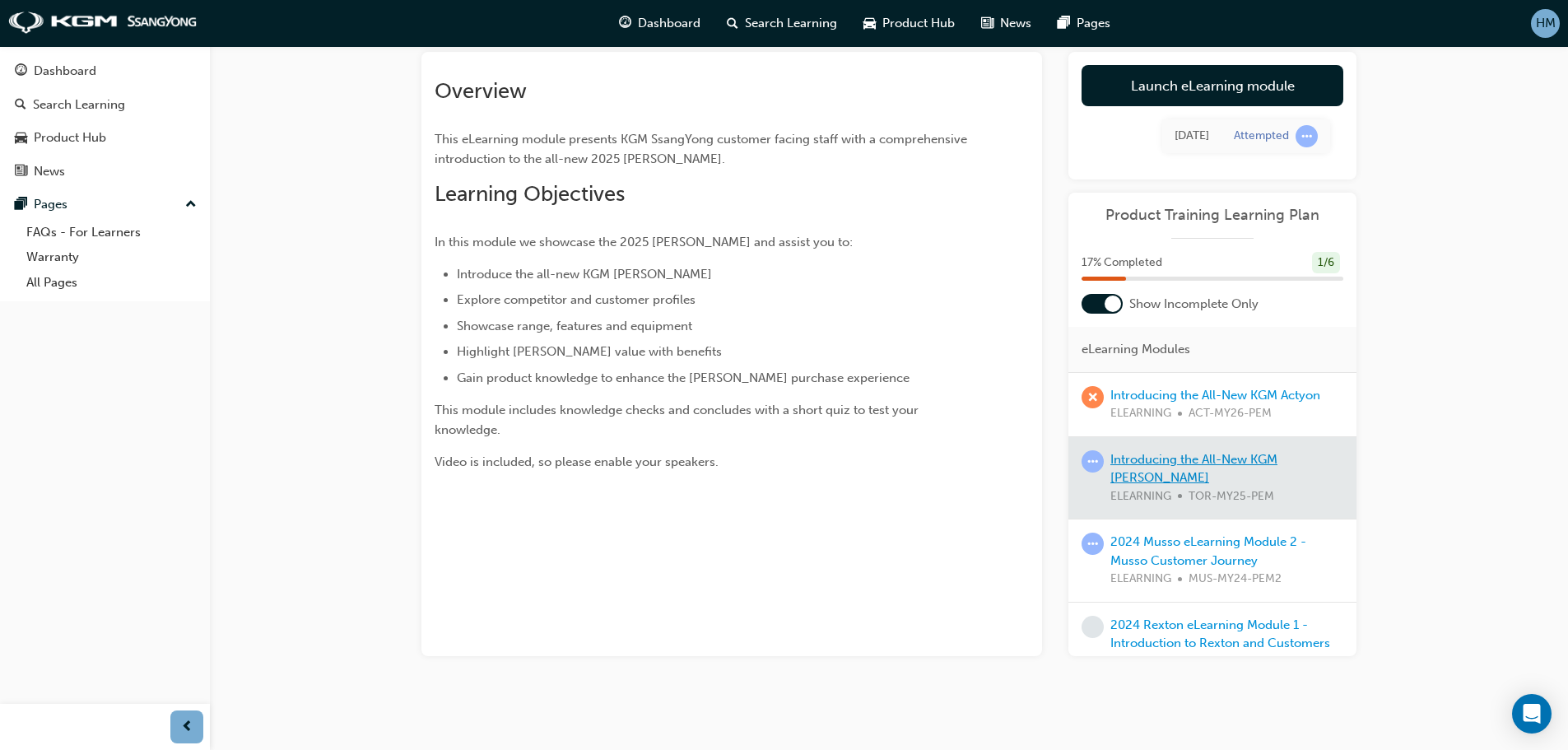
scroll to position [96, 0]
click at [1140, 391] on link "Introducing the All-New KGM Actyon" at bounding box center [1215, 395] width 210 height 15
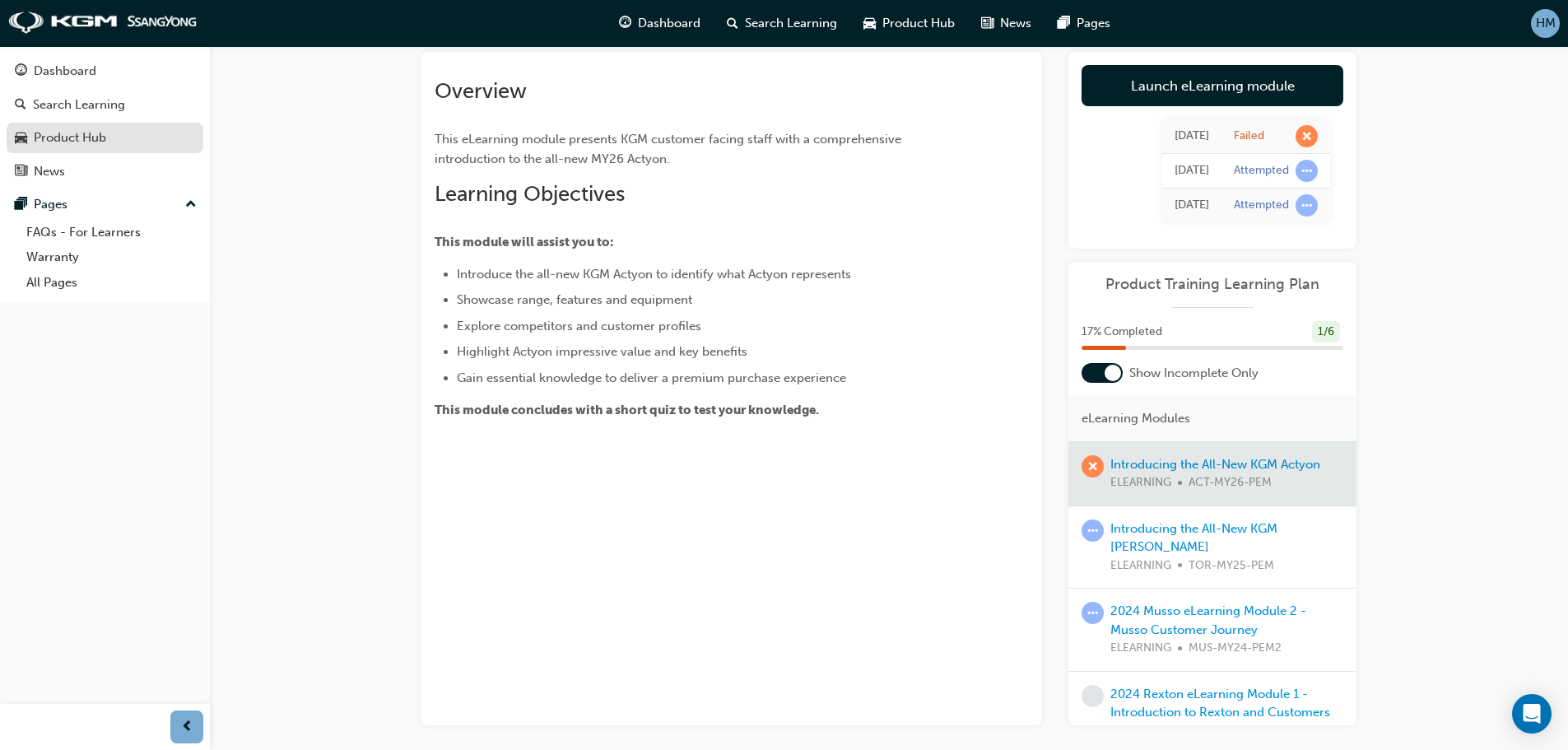
click at [106, 139] on div "Product Hub" at bounding box center [70, 138] width 73 height 19
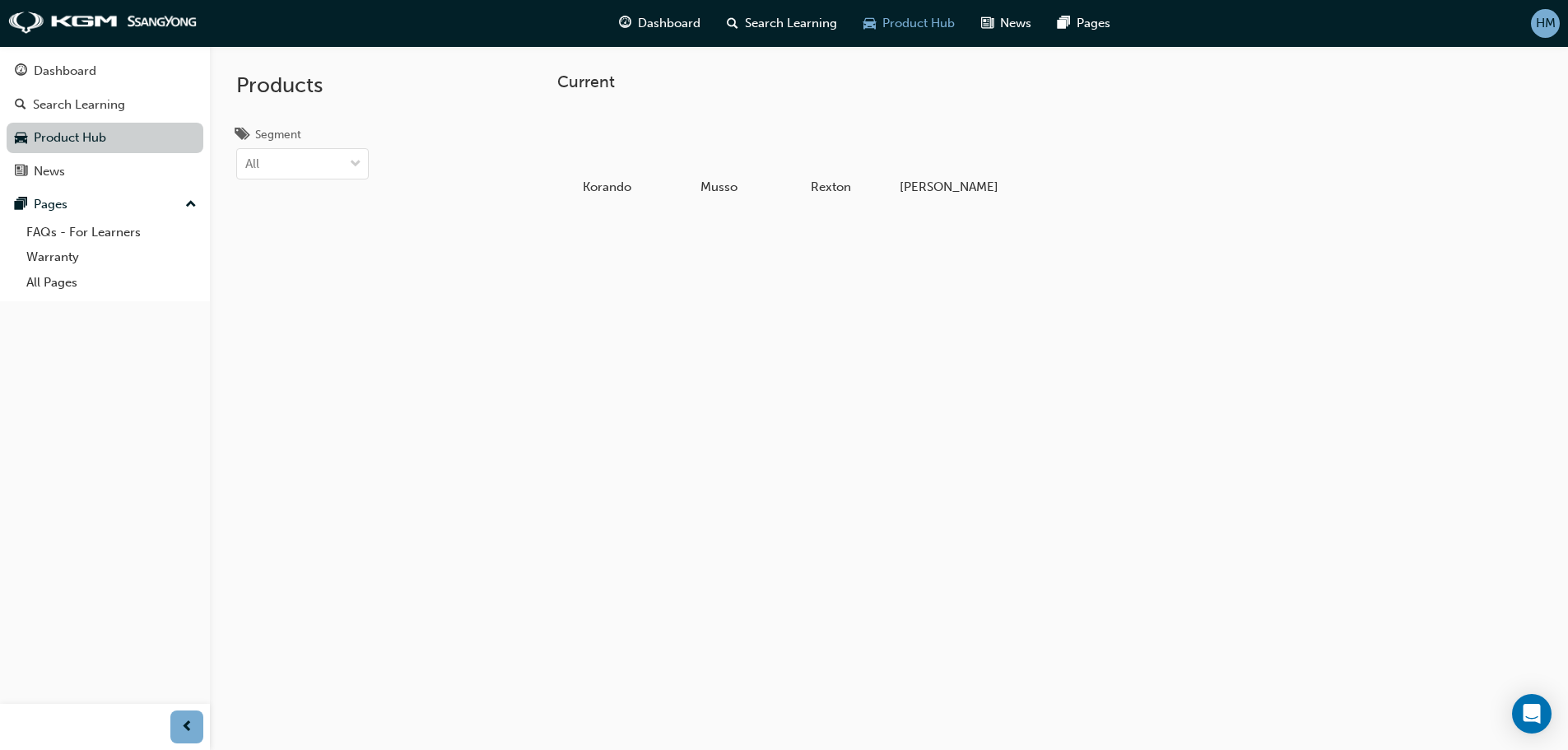
click at [129, 137] on link "Product Hub" at bounding box center [104, 138] width 196 height 31
click at [132, 108] on div "Search Learning" at bounding box center [105, 105] width 181 height 20
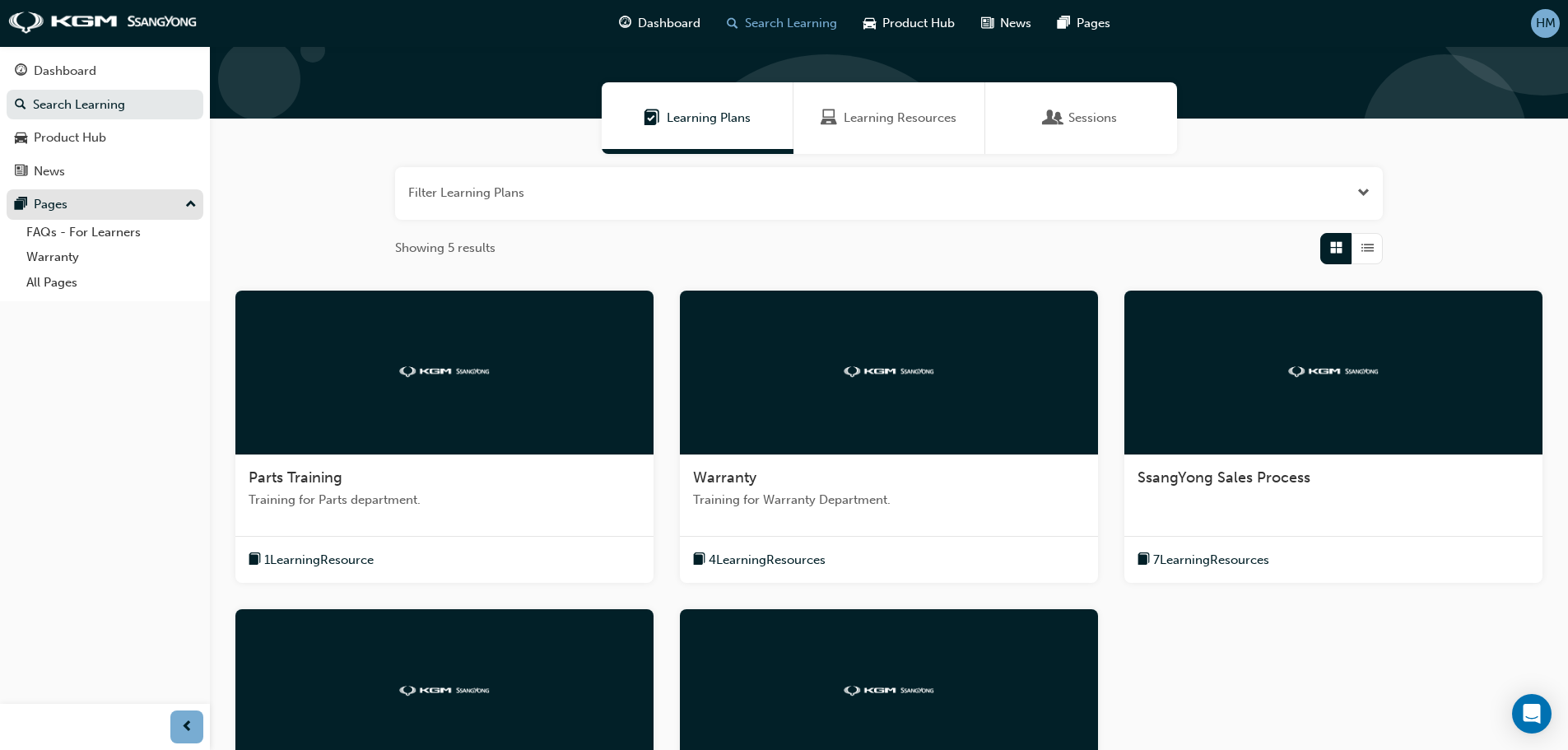
scroll to position [82, 0]
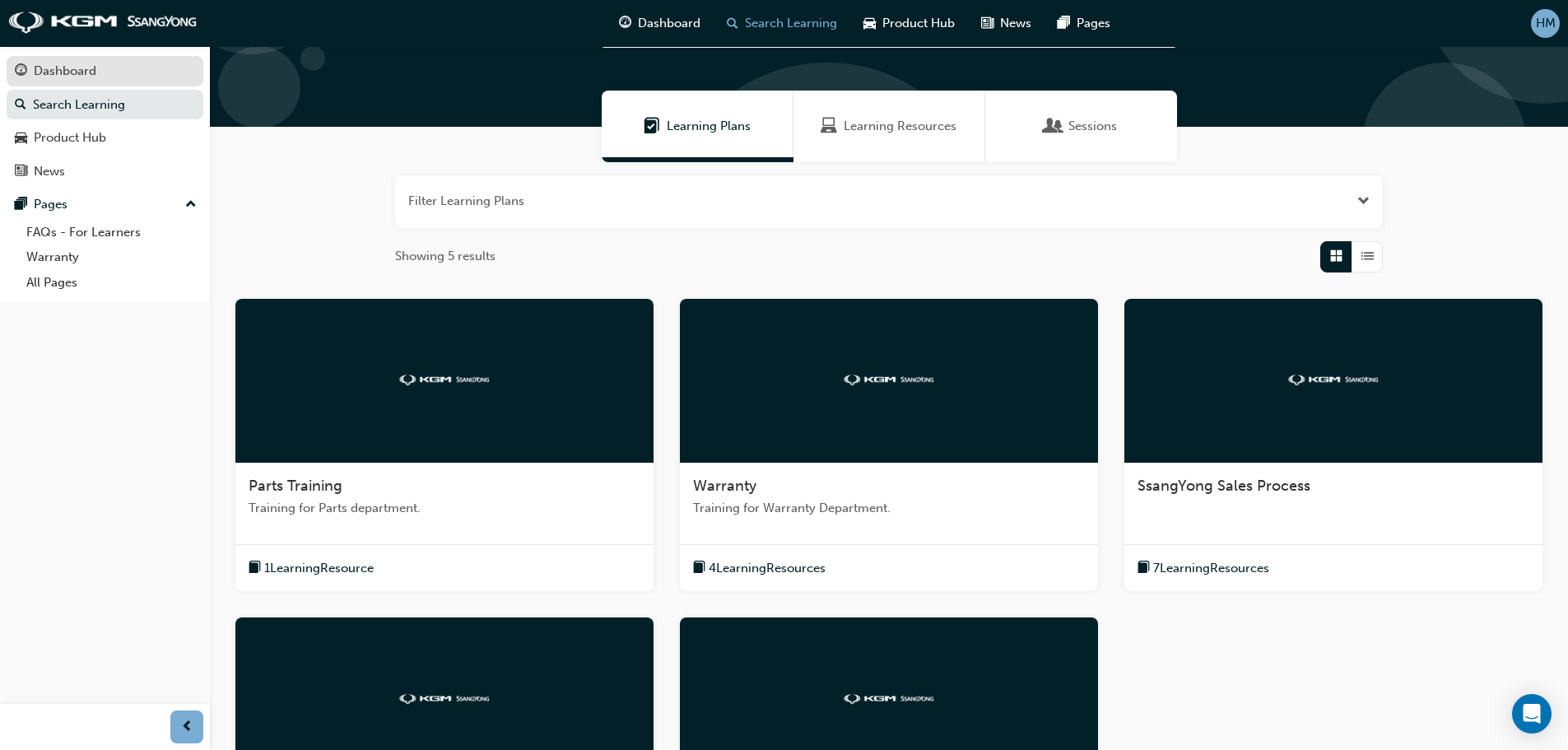
click at [129, 75] on div "Dashboard" at bounding box center [105, 71] width 181 height 20
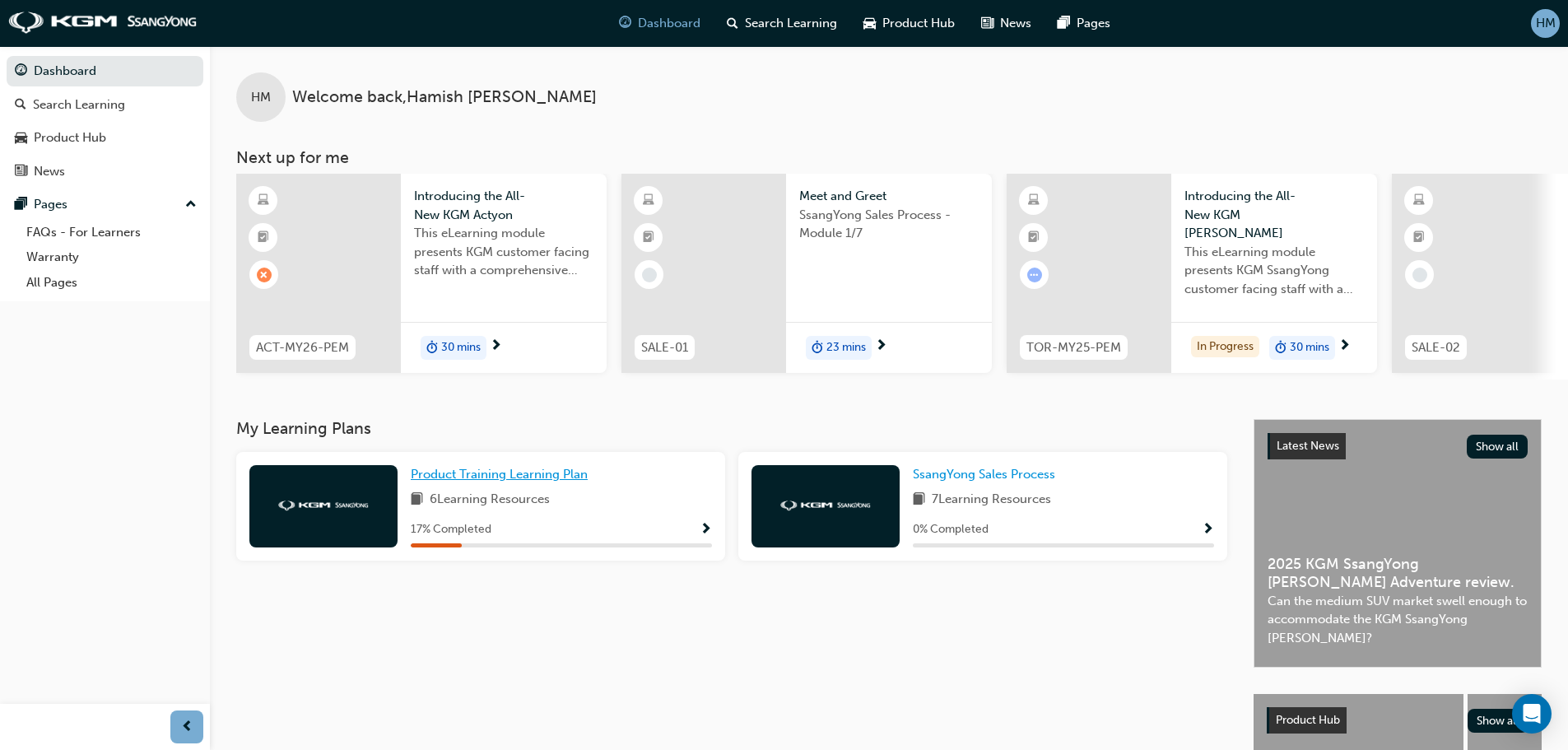
click at [500, 474] on span "Product Training Learning Plan" at bounding box center [499, 475] width 177 height 15
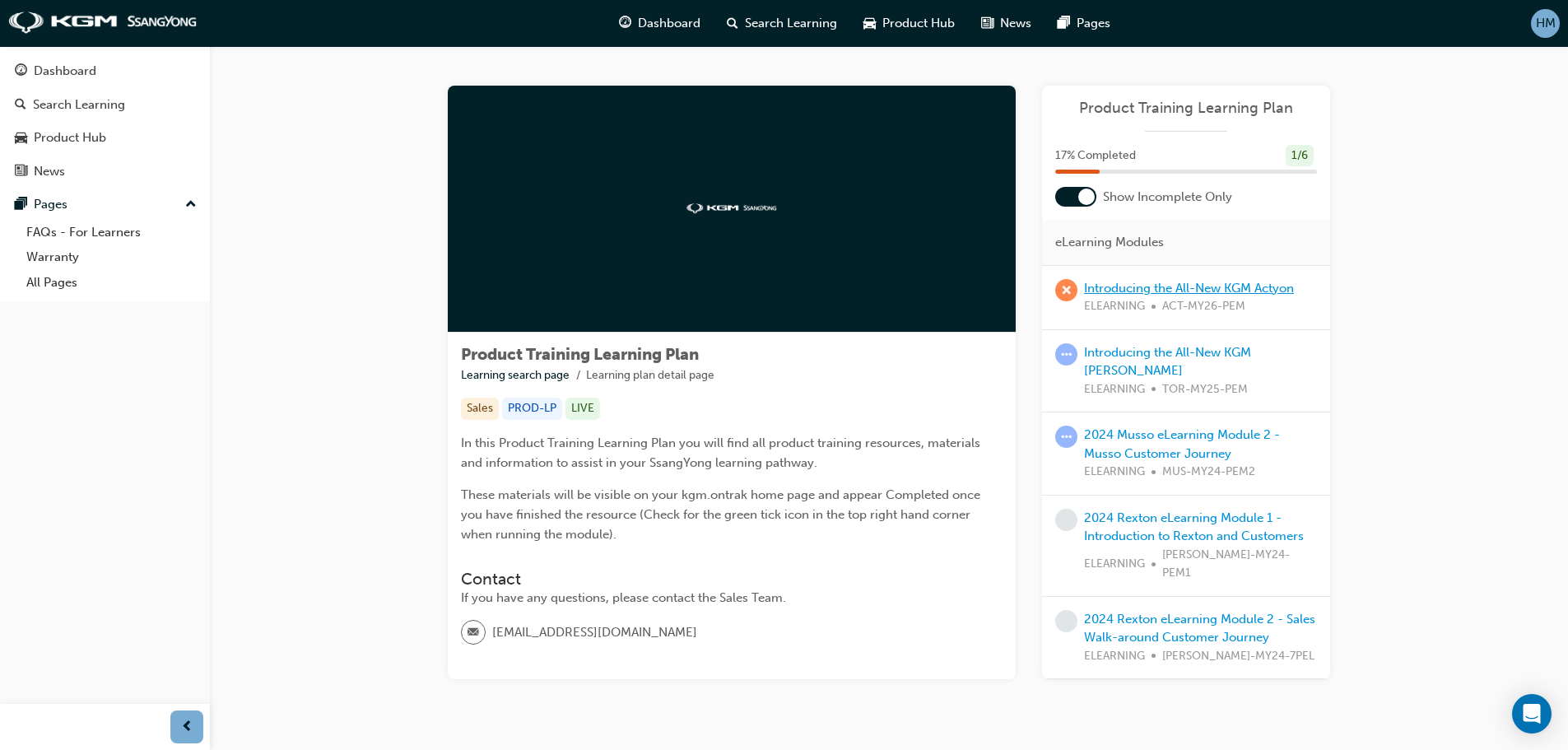
click at [1162, 282] on link "Introducing the All-New KGM Actyon" at bounding box center [1189, 288] width 210 height 15
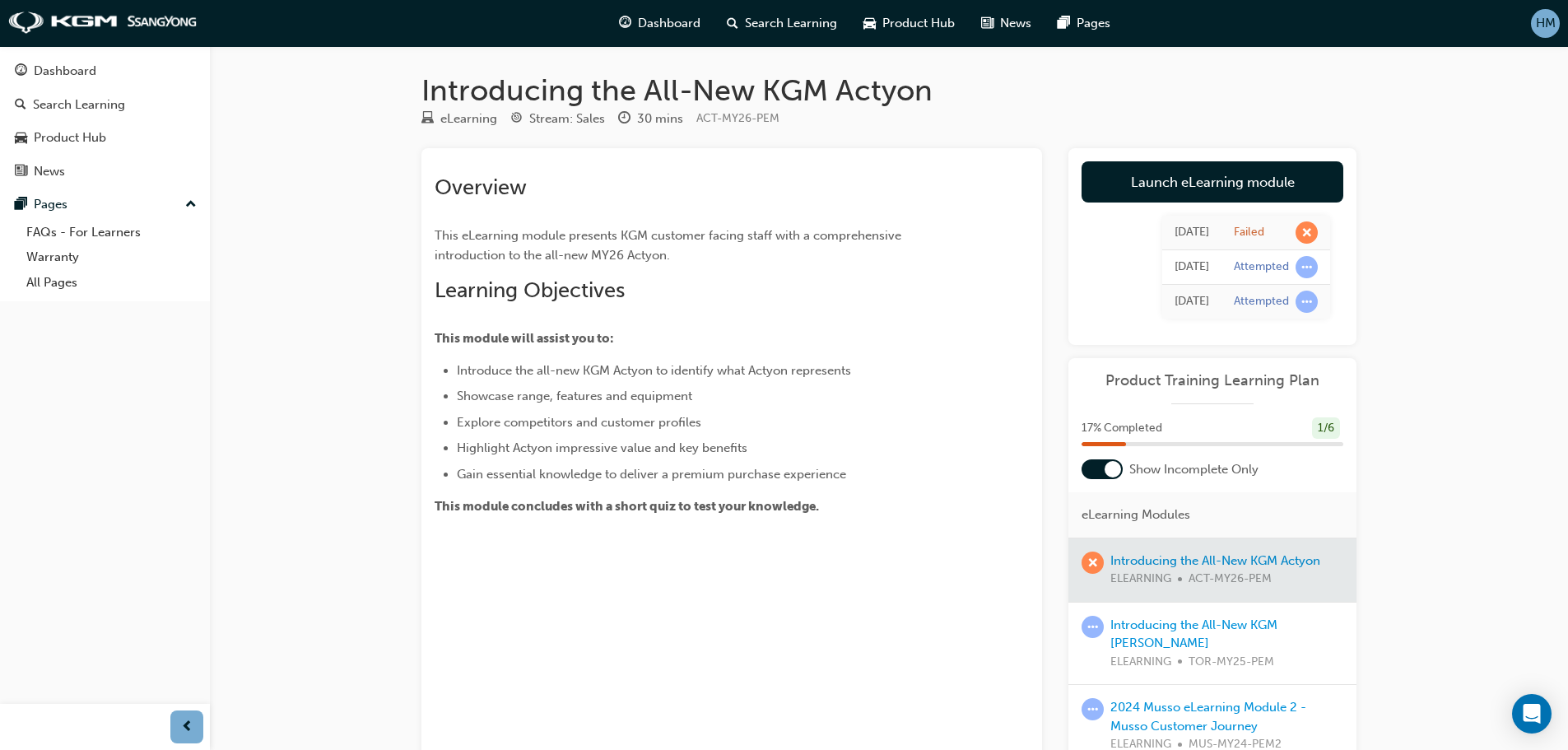
click at [1166, 559] on div at bounding box center [1213, 570] width 288 height 63
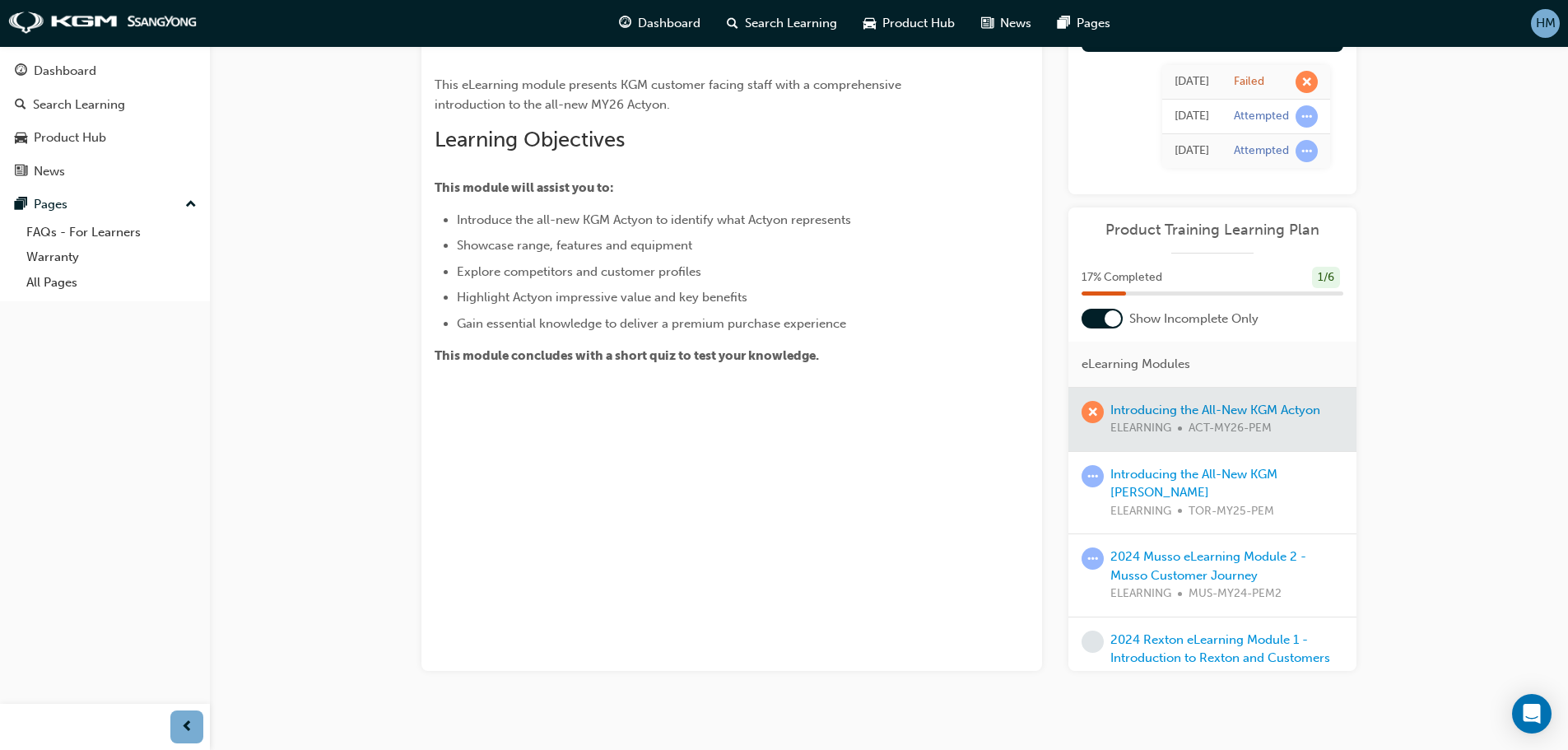
scroll to position [166, 0]
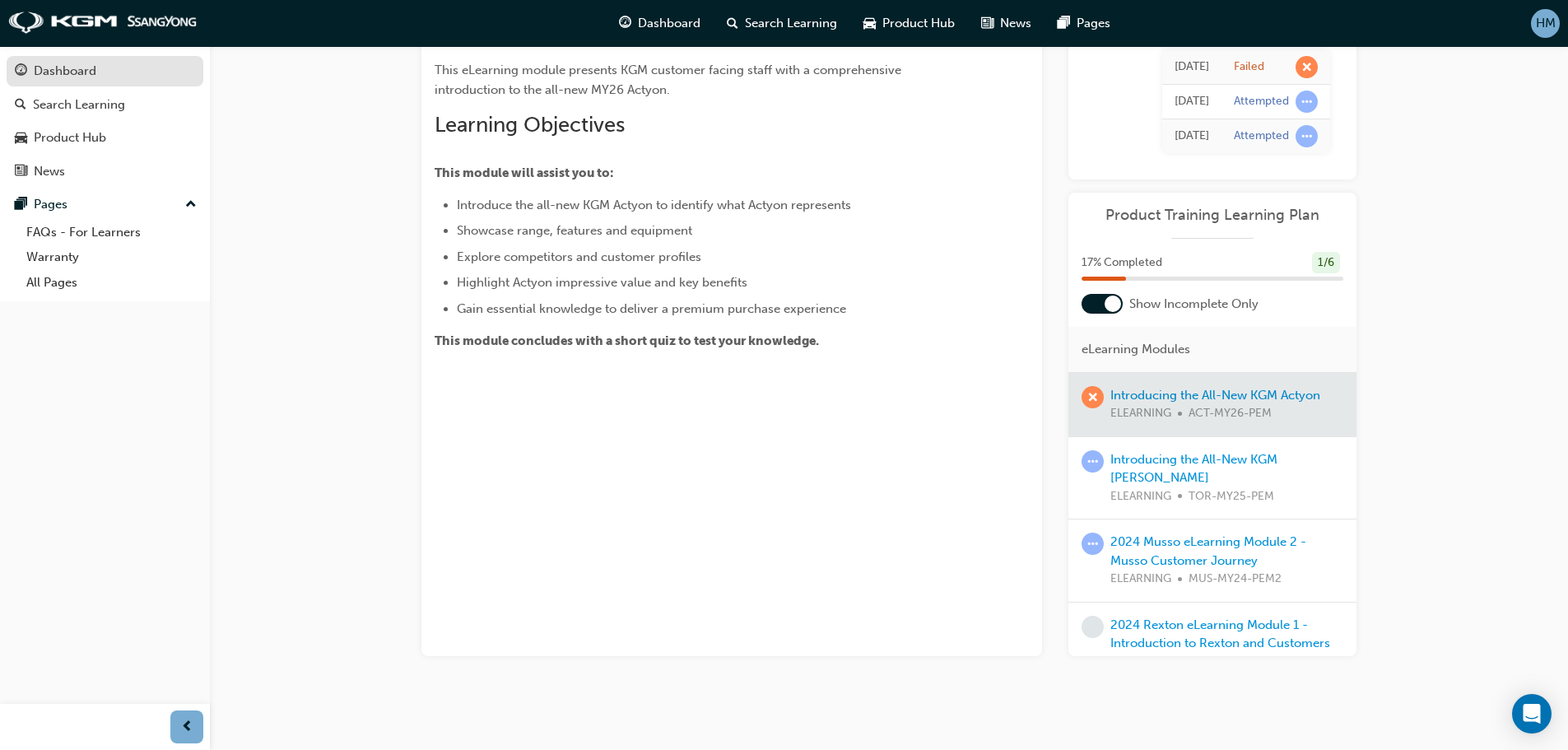
click at [83, 85] on link "Dashboard" at bounding box center [104, 71] width 196 height 31
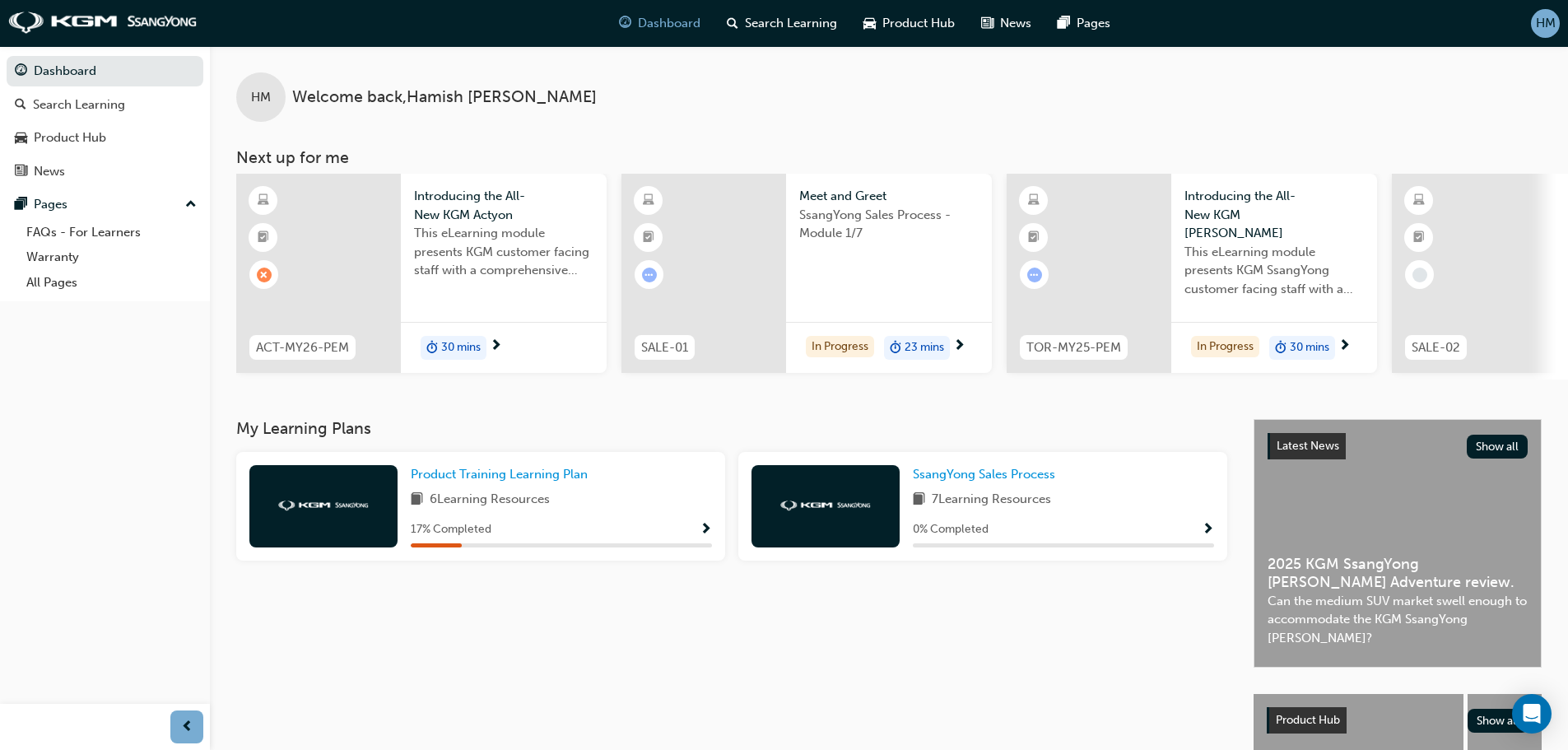
click at [709, 534] on span "Show Progress" at bounding box center [705, 530] width 12 height 15
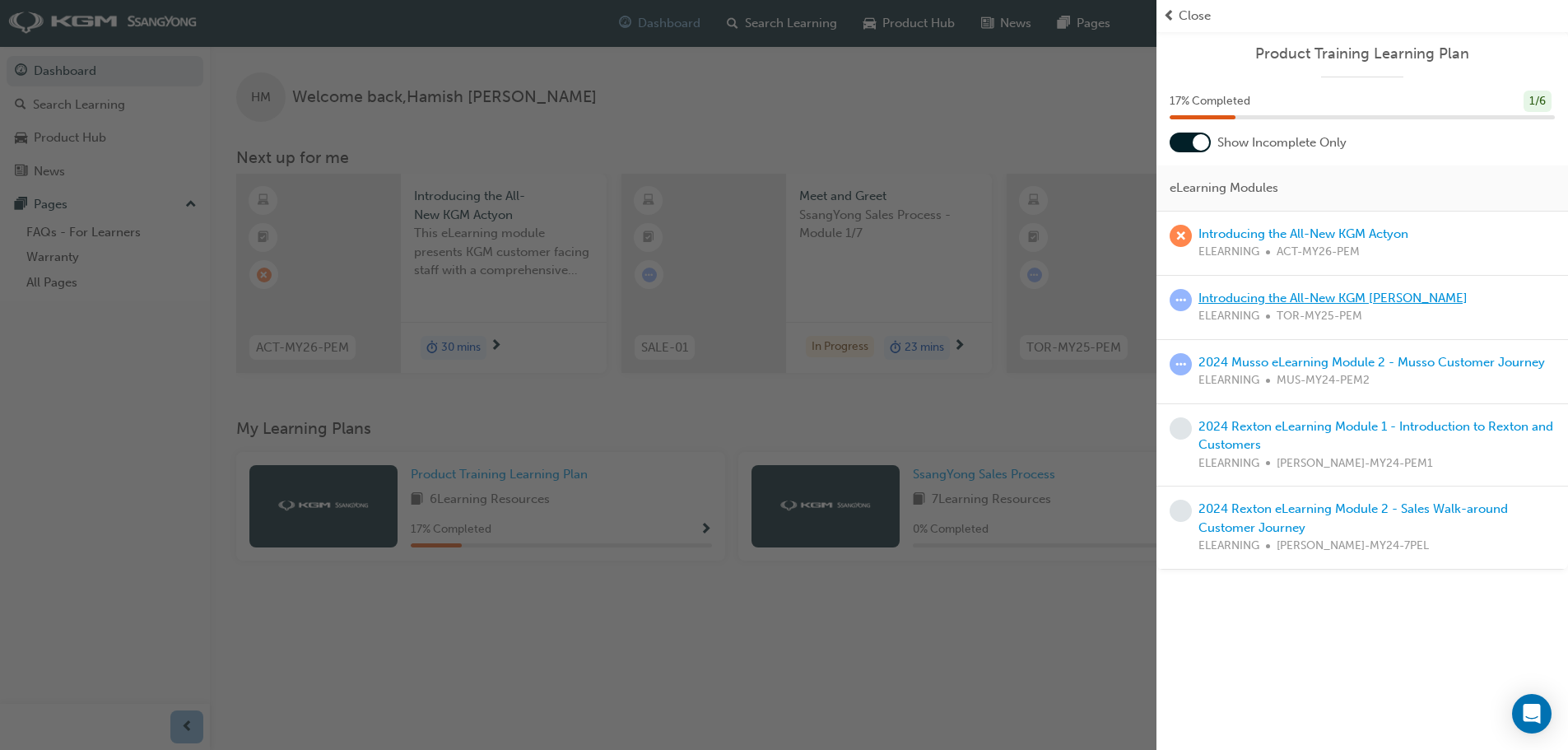
click at [1282, 293] on link "Introducing the All-New KGM [PERSON_NAME]" at bounding box center [1333, 298] width 269 height 15
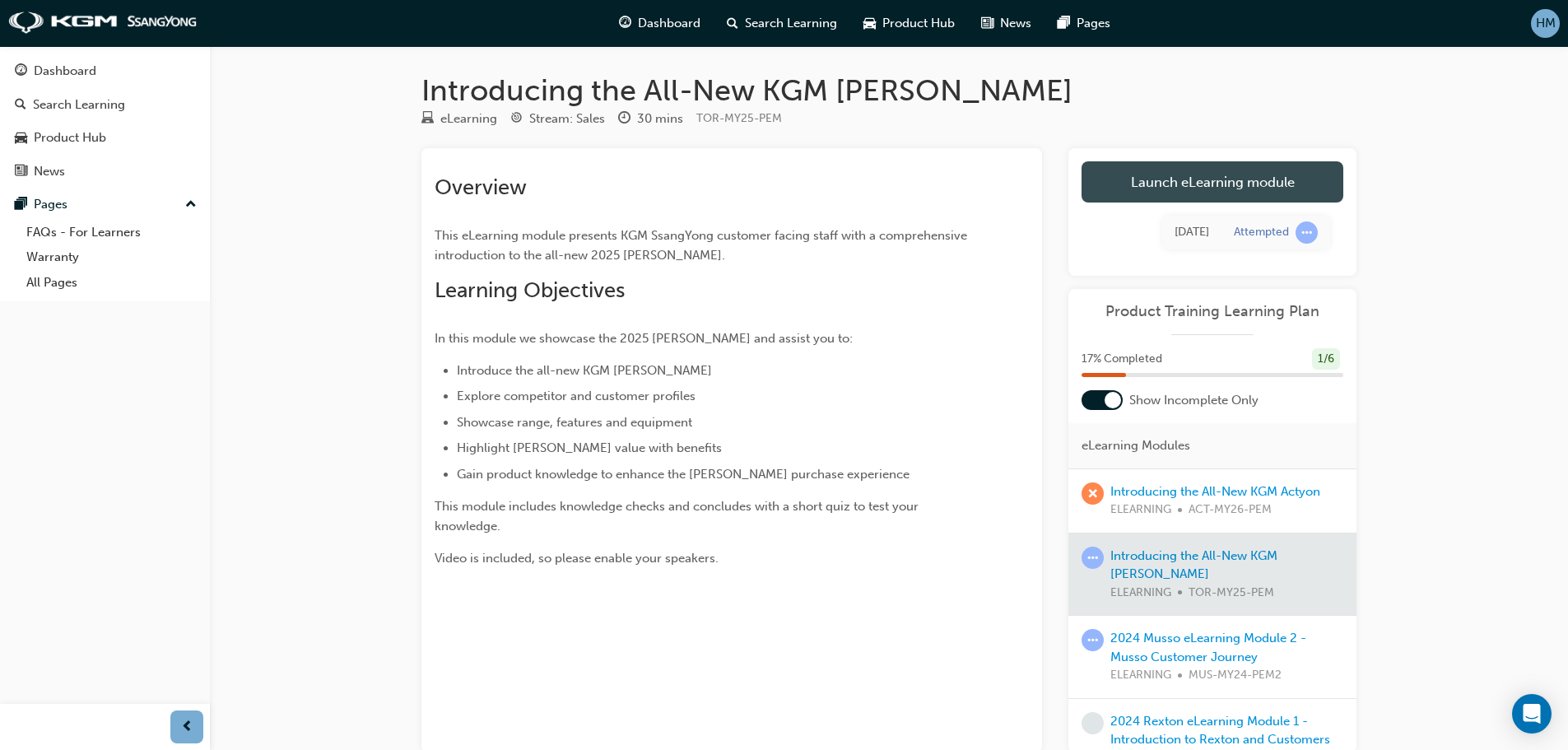
click at [1224, 188] on link "Launch eLearning module" at bounding box center [1212, 181] width 261 height 41
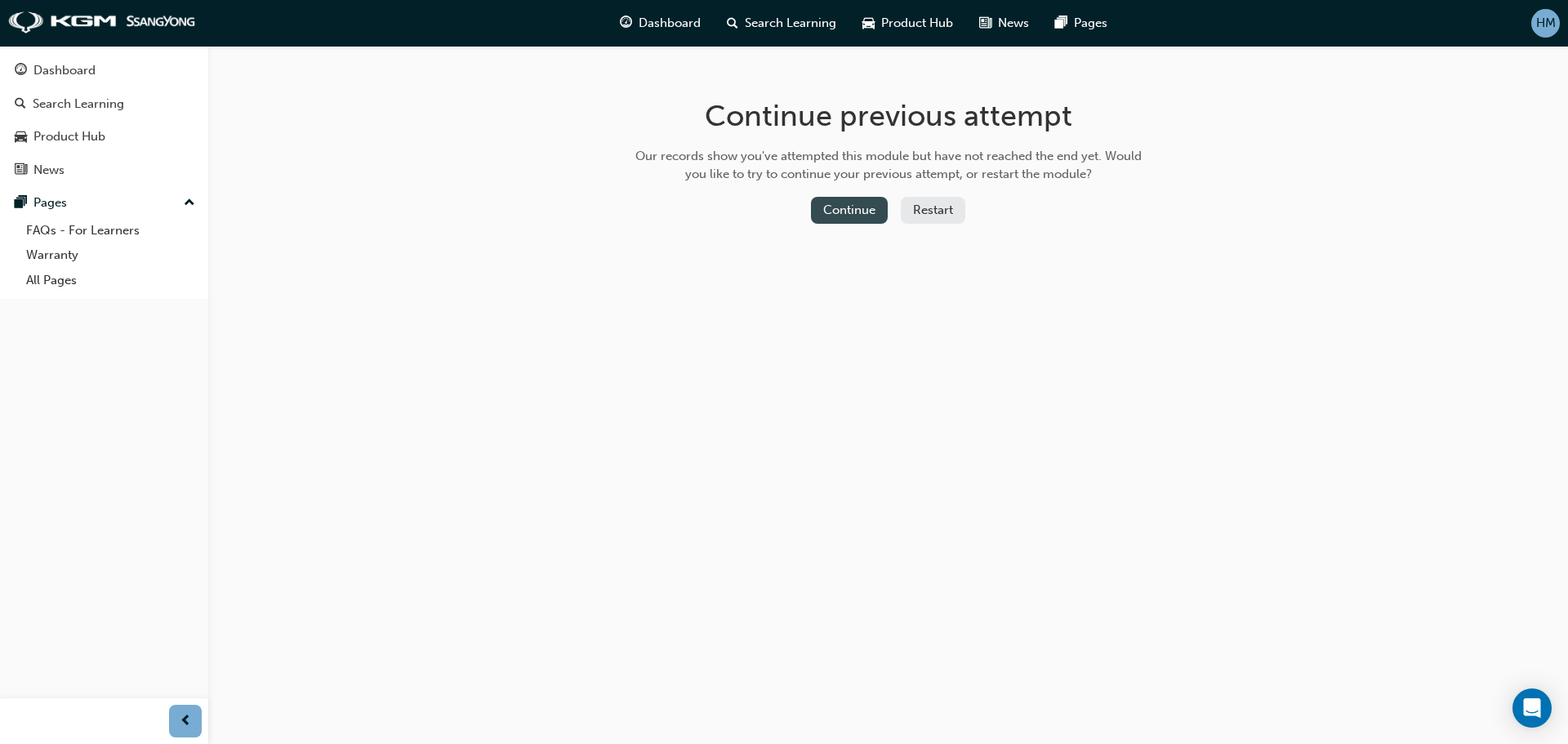
click at [881, 198] on button "Continue" at bounding box center [849, 210] width 77 height 27
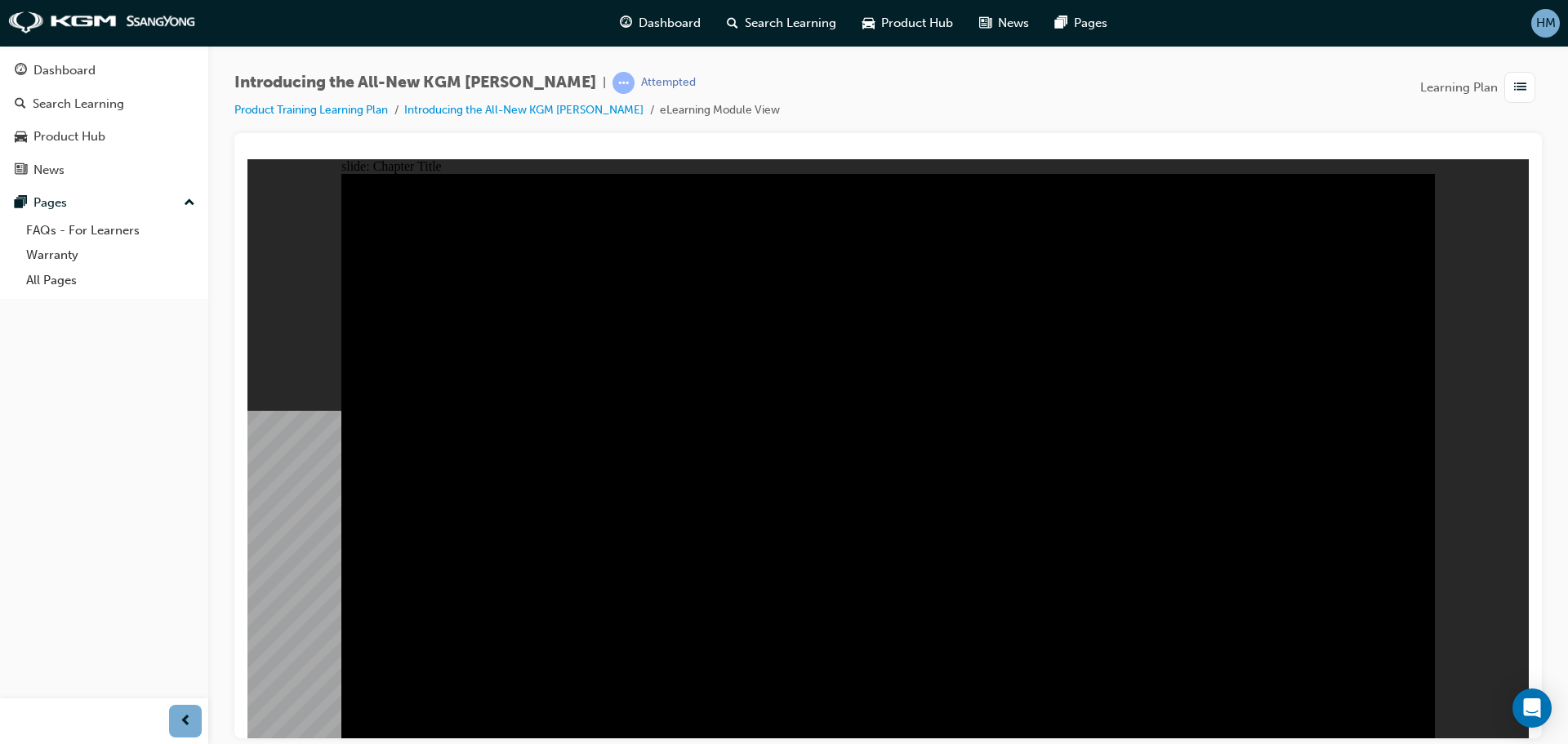
drag, startPoint x: 1389, startPoint y: 705, endPoint x: 1400, endPoint y: 706, distance: 11.0
